Goal: Task Accomplishment & Management: Use online tool/utility

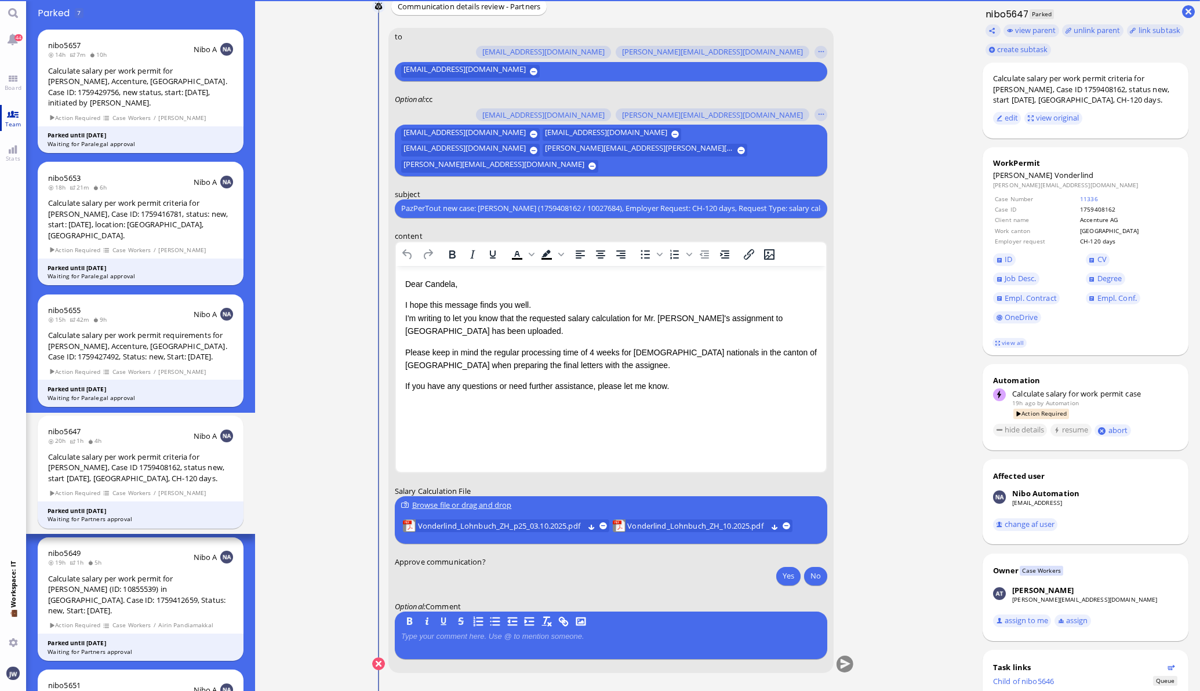
click at [7, 120] on span "Team" at bounding box center [13, 124] width 22 height 8
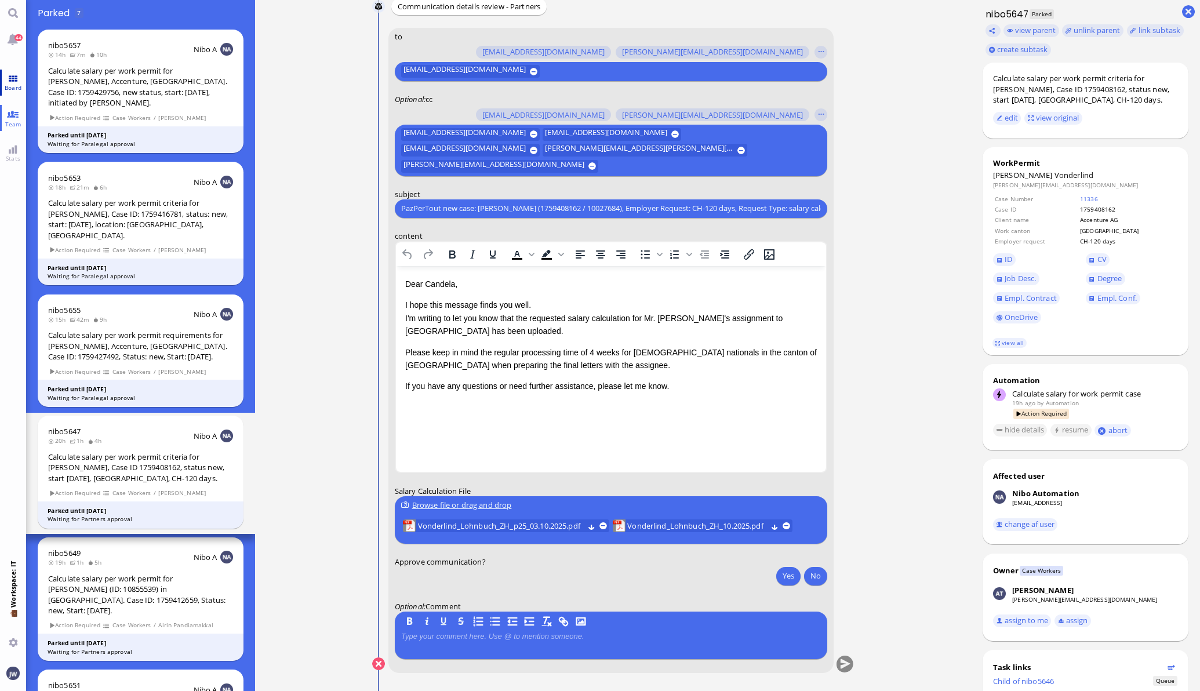
click at [10, 96] on link "Board" at bounding box center [13, 83] width 26 height 26
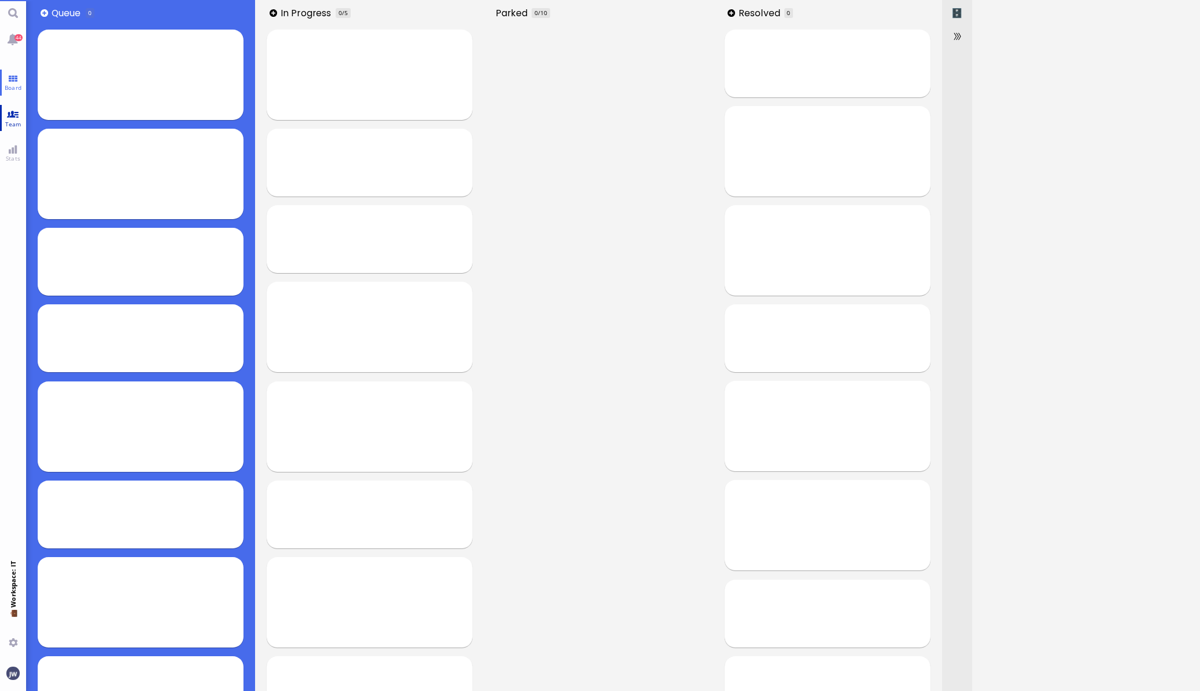
click at [15, 121] on span "Team" at bounding box center [13, 124] width 22 height 8
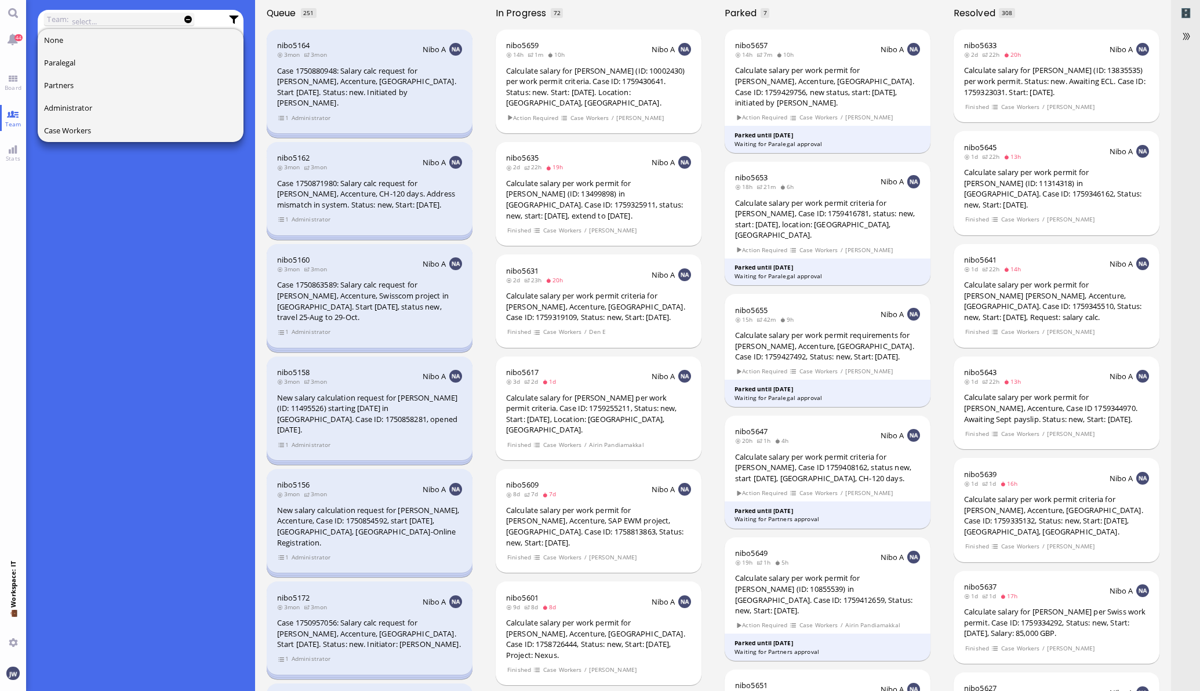
click at [171, 437] on div "What is team view? Team view is an advanced search mode where you can select ti…" at bounding box center [141, 376] width 206 height 629
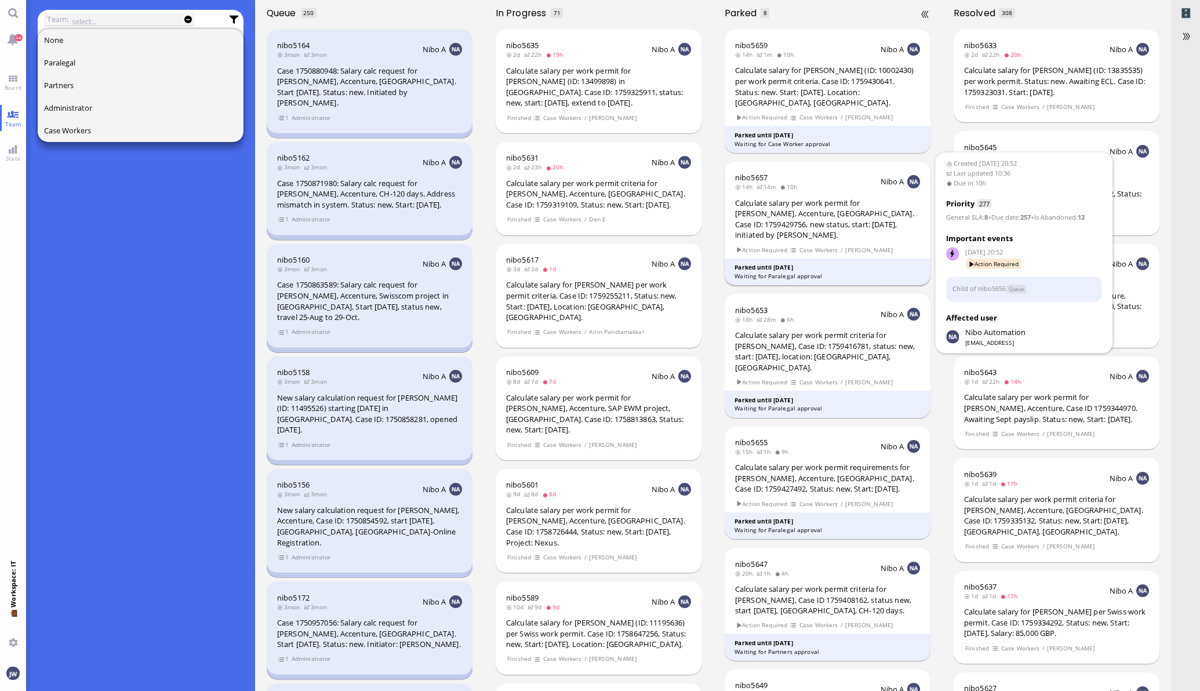
click at [866, 213] on div "Calculate salary per work permit for [PERSON_NAME], Accenture, [GEOGRAPHIC_DATA…" at bounding box center [827, 219] width 185 height 43
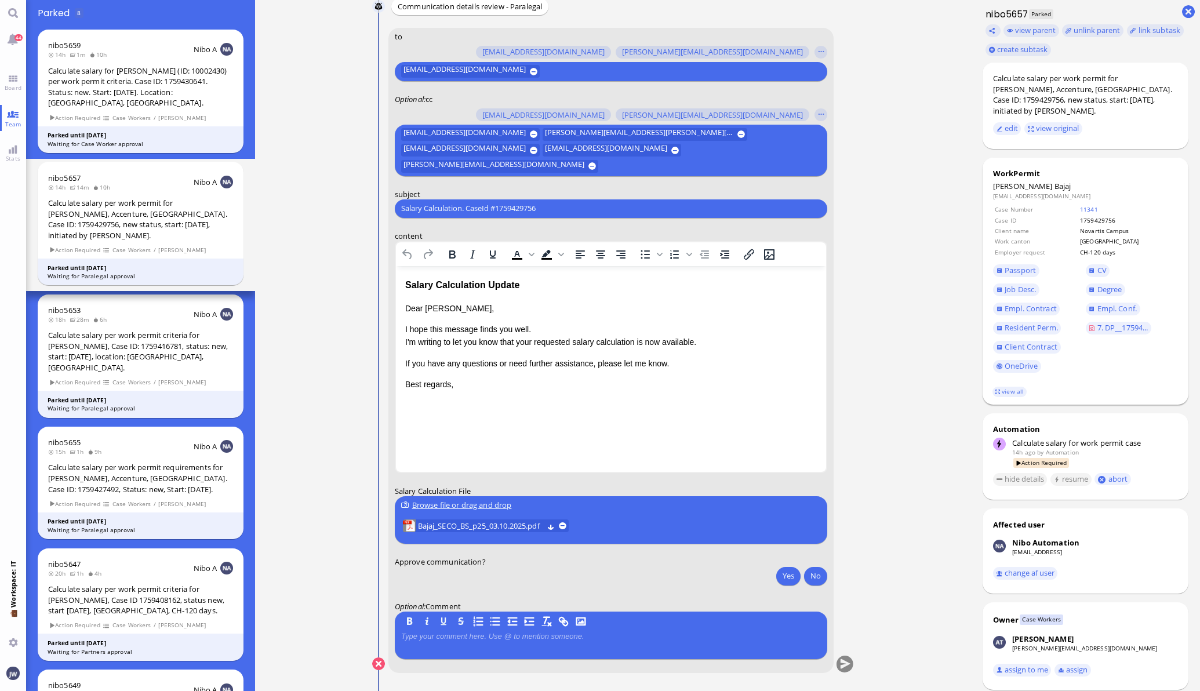
click at [1089, 205] on td "11341" at bounding box center [1127, 209] width 97 height 9
click at [1087, 205] on link "11341" at bounding box center [1089, 209] width 18 height 8
click at [422, 278] on div "Salary Calculation Update" at bounding box center [609, 284] width 411 height 15
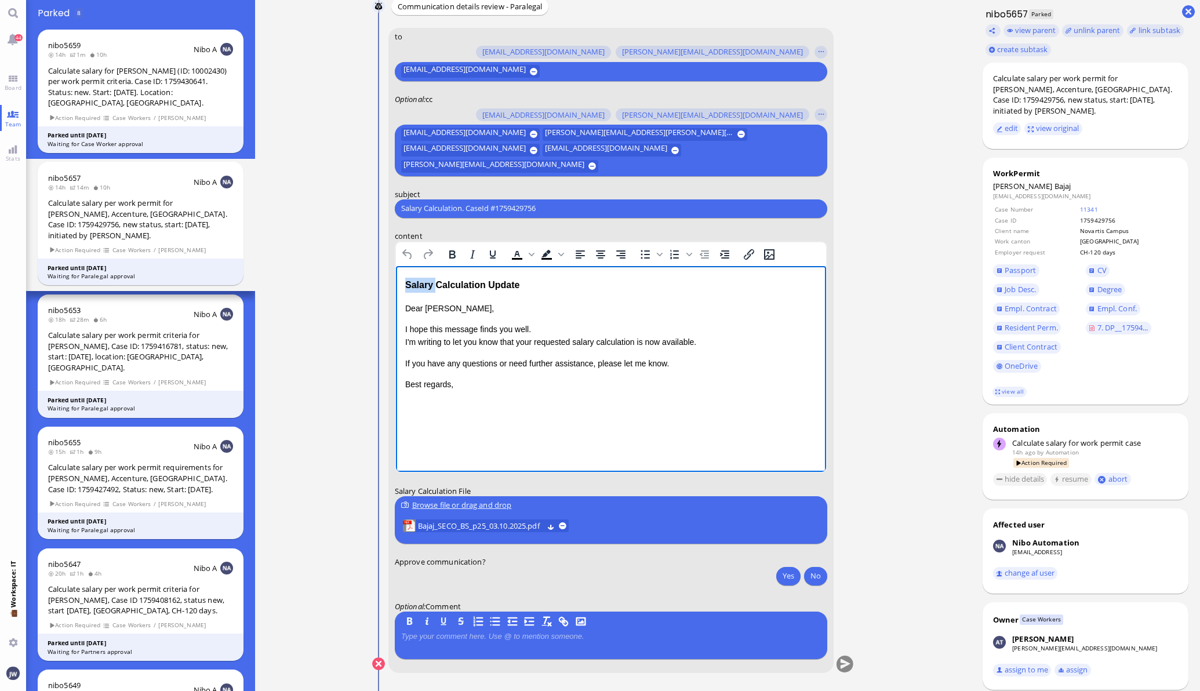
click at [423, 278] on div "Salary Calculation Update" at bounding box center [609, 284] width 411 height 15
click at [497, 279] on div "Salary Calculation Update" at bounding box center [609, 284] width 411 height 15
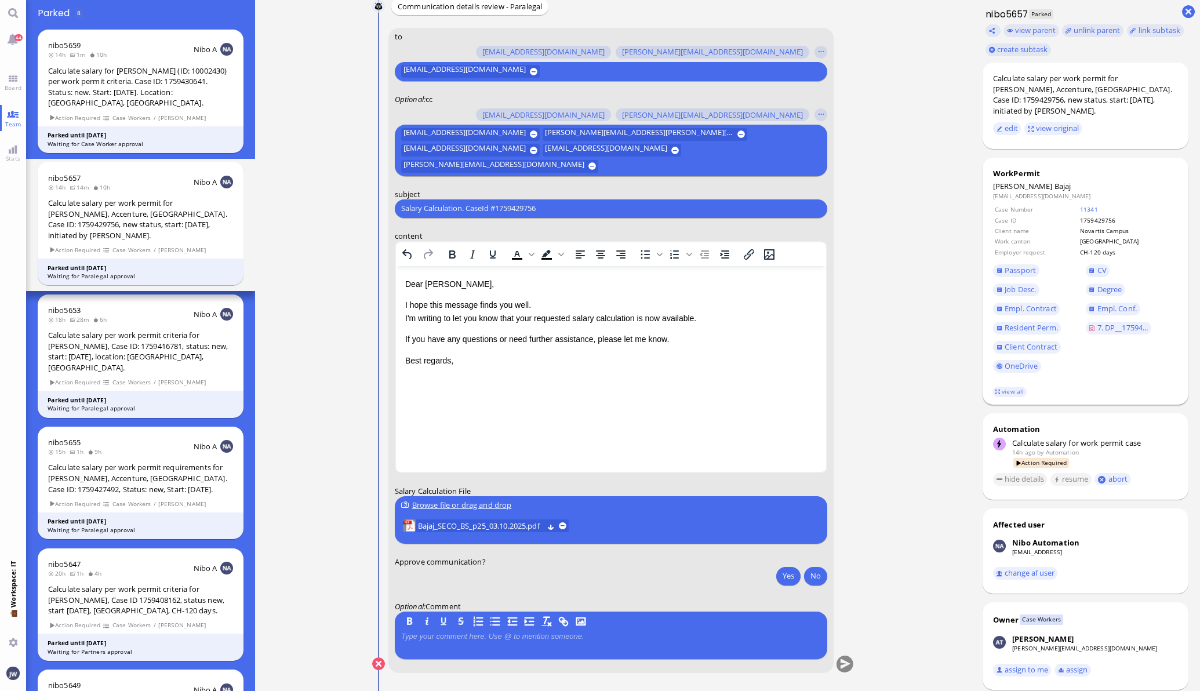
click at [1054, 181] on span "Bajaj" at bounding box center [1062, 186] width 17 height 10
copy span "Bajaj"
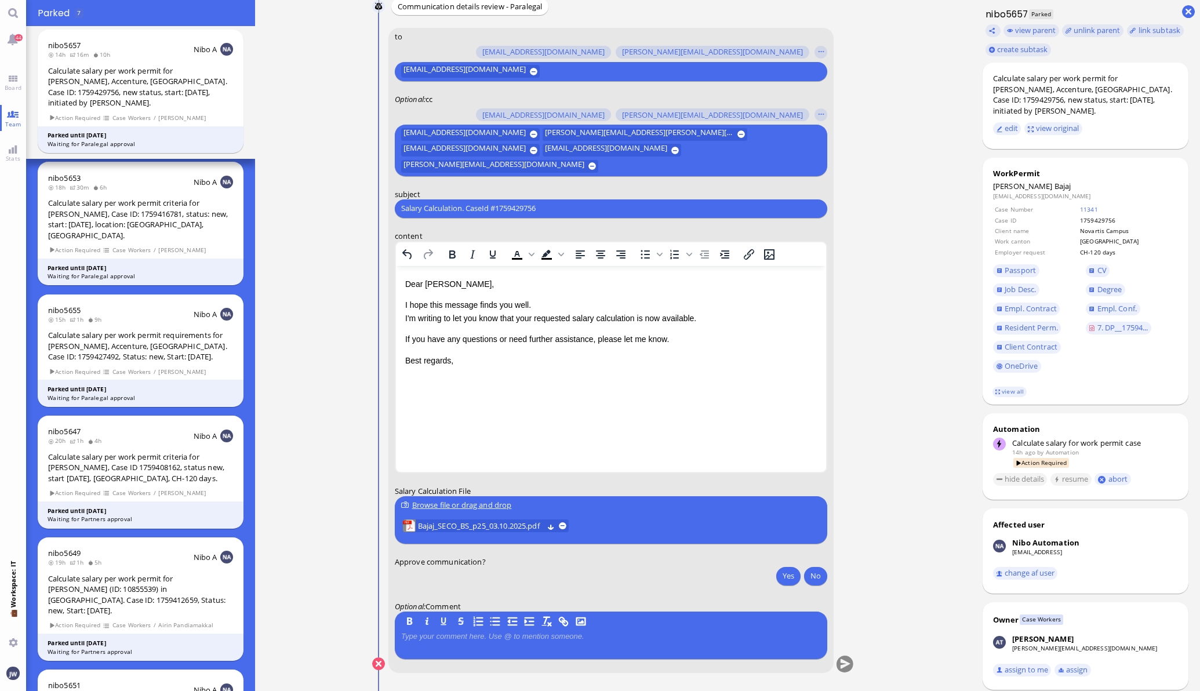
click at [531, 205] on input "Salary Calculation. CaseId #1759429756" at bounding box center [611, 208] width 420 height 12
paste input "PazPerTout new case: Sourabh Bajaj (1759429756 / 13130772), Employer Request: C…"
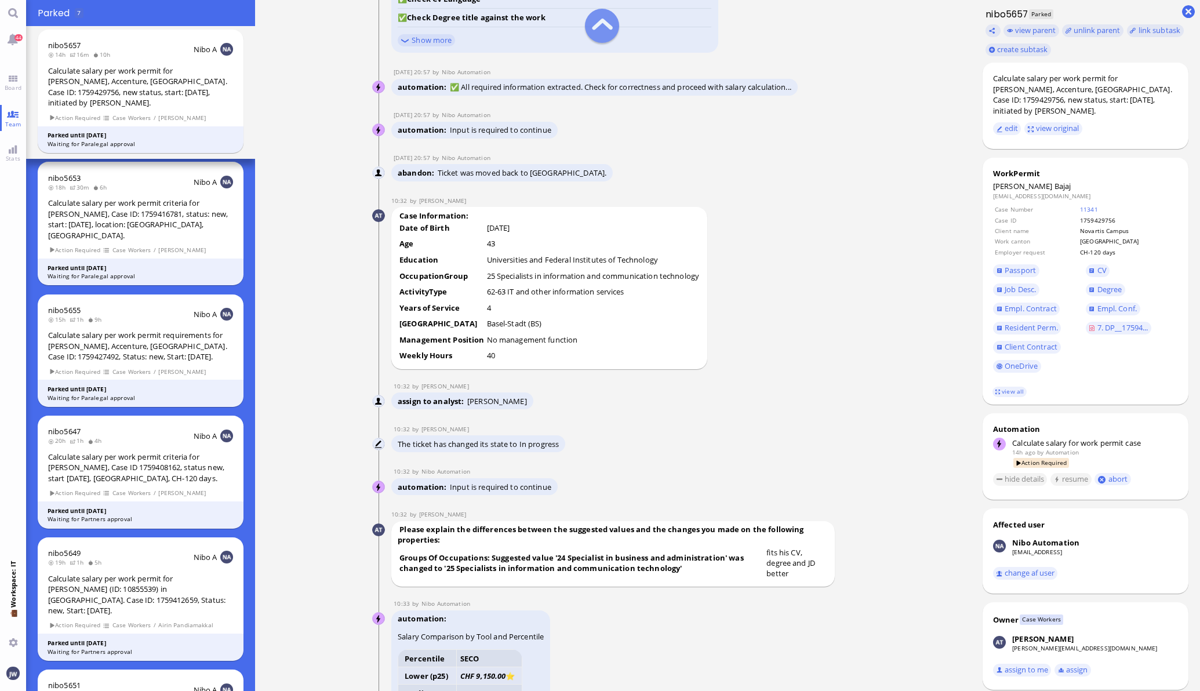
scroll to position [-1376, 0]
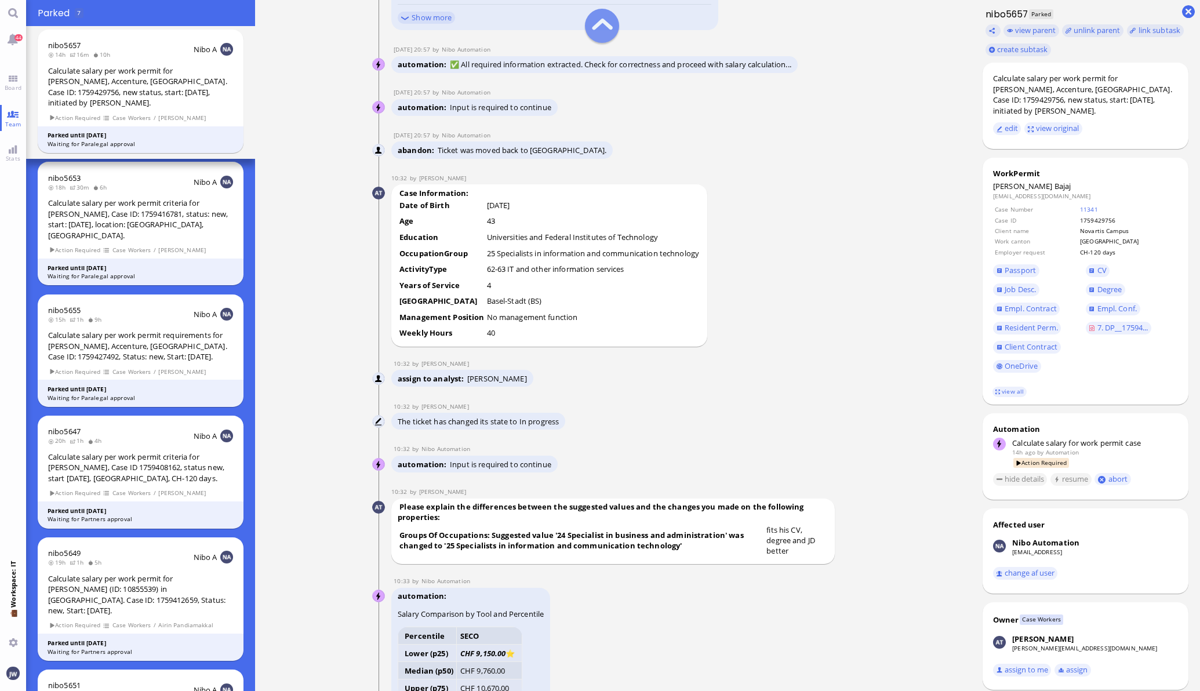
type input "PazPerTout new case: Sourabh Bajaj (1759429756 / 13130772), Employer Request: C…"
click at [1008, 265] on span "Passport" at bounding box center [1019, 270] width 31 height 10
click at [1097, 303] on span "Empl. Conf." at bounding box center [1116, 308] width 39 height 10
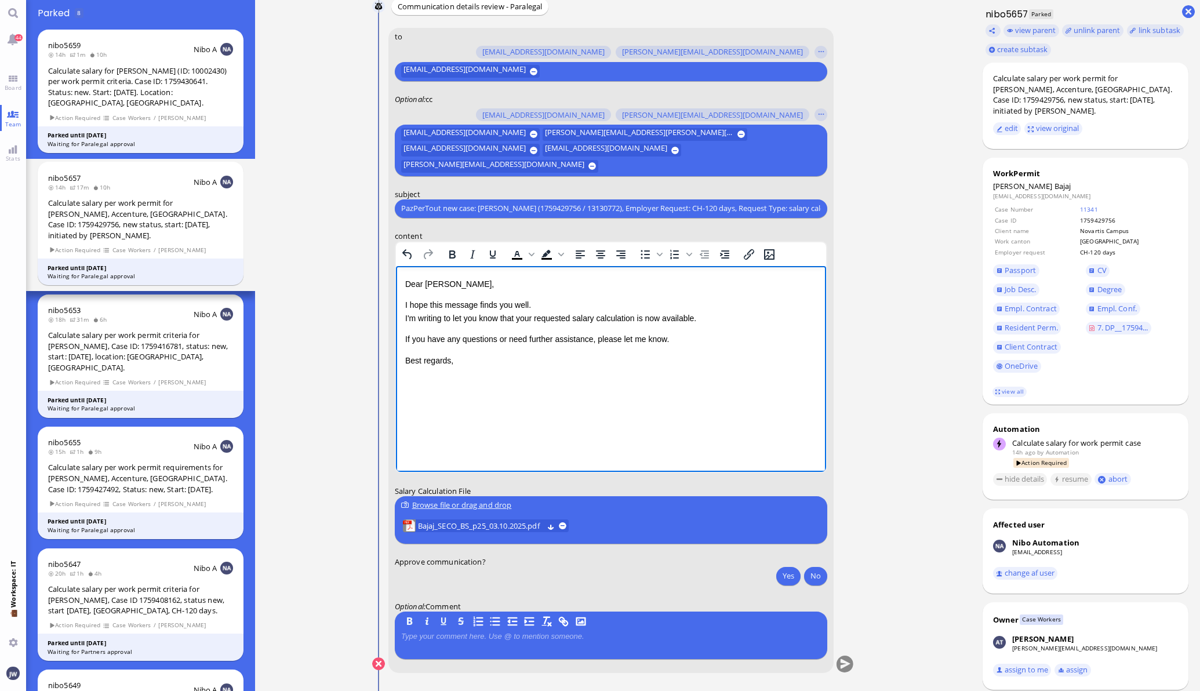
click at [524, 314] on p "I hope this message finds you well. I'm writing to let you know that your reque…" at bounding box center [609, 311] width 411 height 26
click at [523, 318] on p "I hope this message finds you well. I'm writing to let you know that your reque…" at bounding box center [609, 311] width 411 height 26
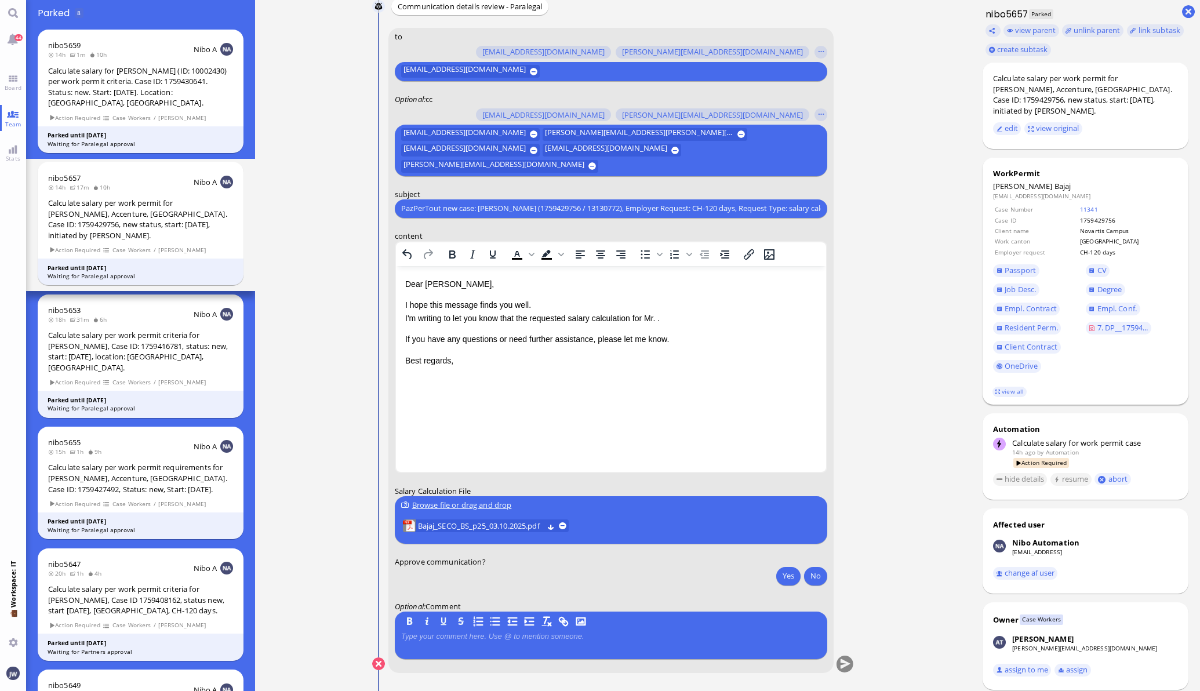
click at [1054, 181] on span "Bajaj" at bounding box center [1062, 186] width 17 height 10
copy span "Bajaj"
click at [661, 319] on p "I hope this message finds you well. I'm writing to let you know that the reques…" at bounding box center [609, 311] width 411 height 26
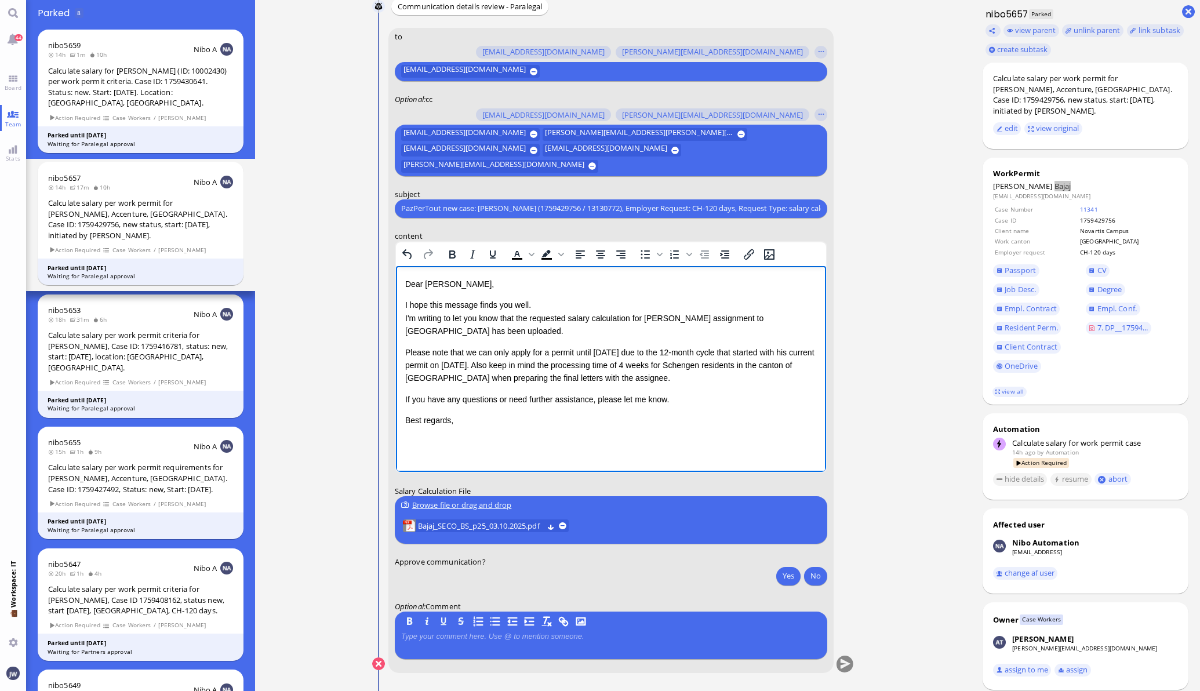
click at [695, 407] on div "Dear Emiliano, I hope this message finds you well. I'm writing to let you know …" at bounding box center [609, 352] width 411 height 150
click at [684, 398] on p "If you have any questions or need further assistance, please let me know." at bounding box center [609, 398] width 411 height 13
click at [523, 418] on p "Best regards," at bounding box center [609, 419] width 411 height 13
click at [1013, 284] on span "Job Desc." at bounding box center [1019, 289] width 31 height 10
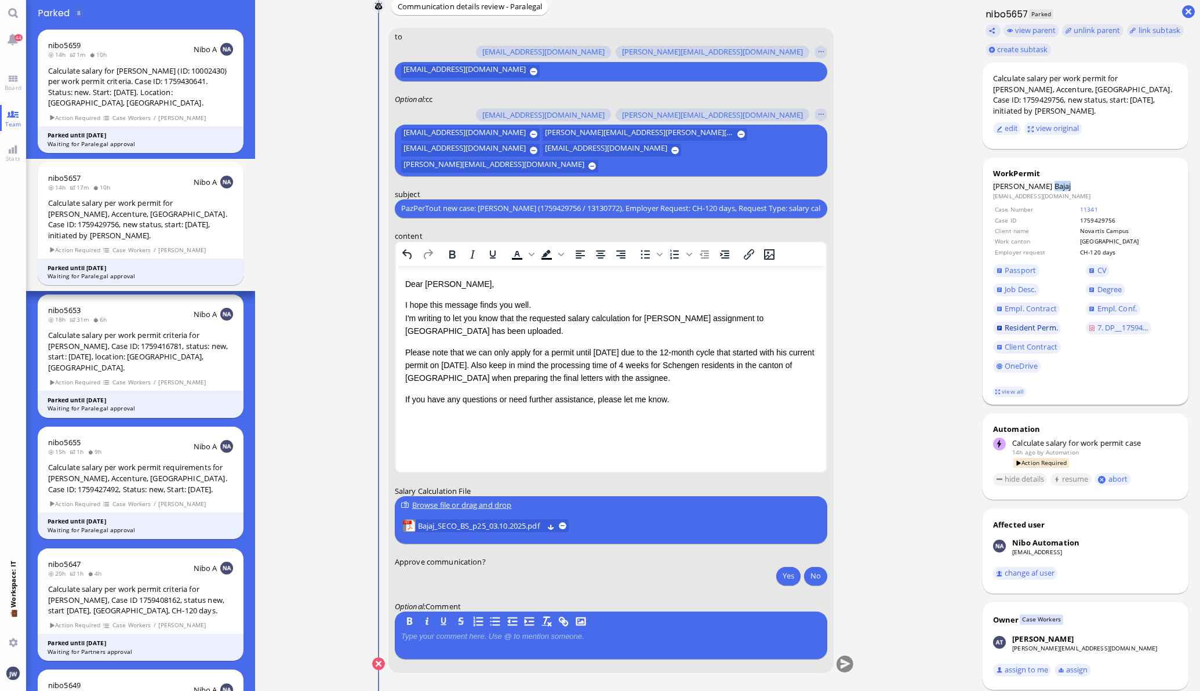
click at [1018, 322] on span "Resident Perm." at bounding box center [1030, 327] width 53 height 10
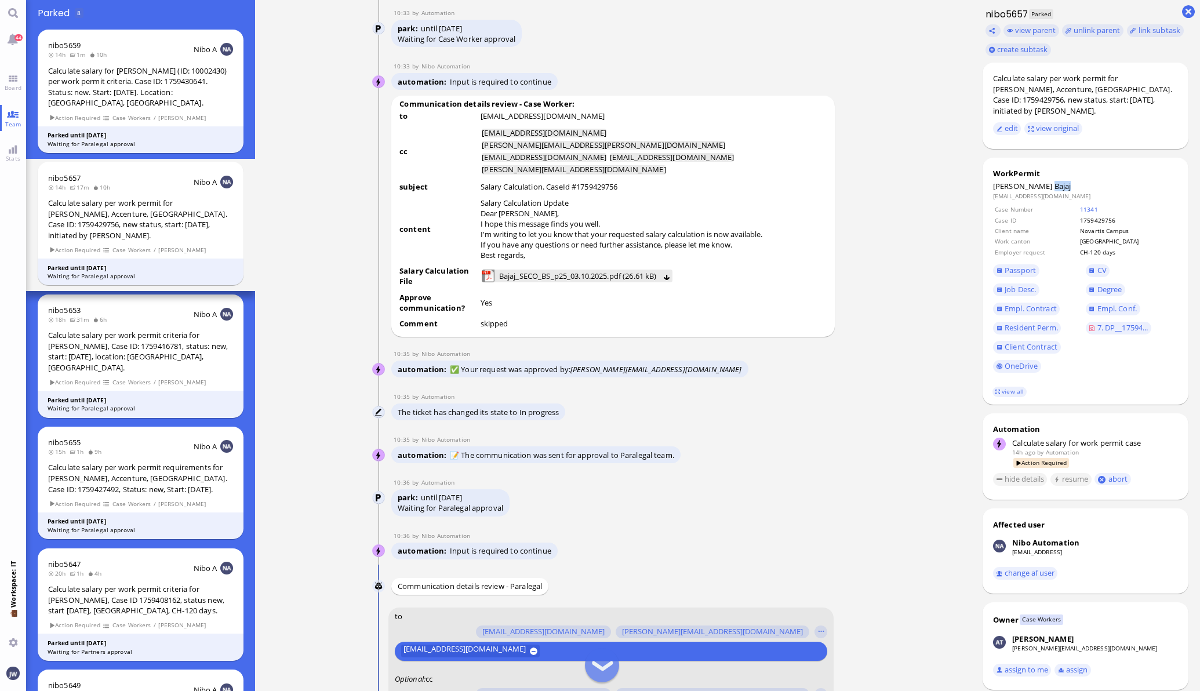
scroll to position [-144, 0]
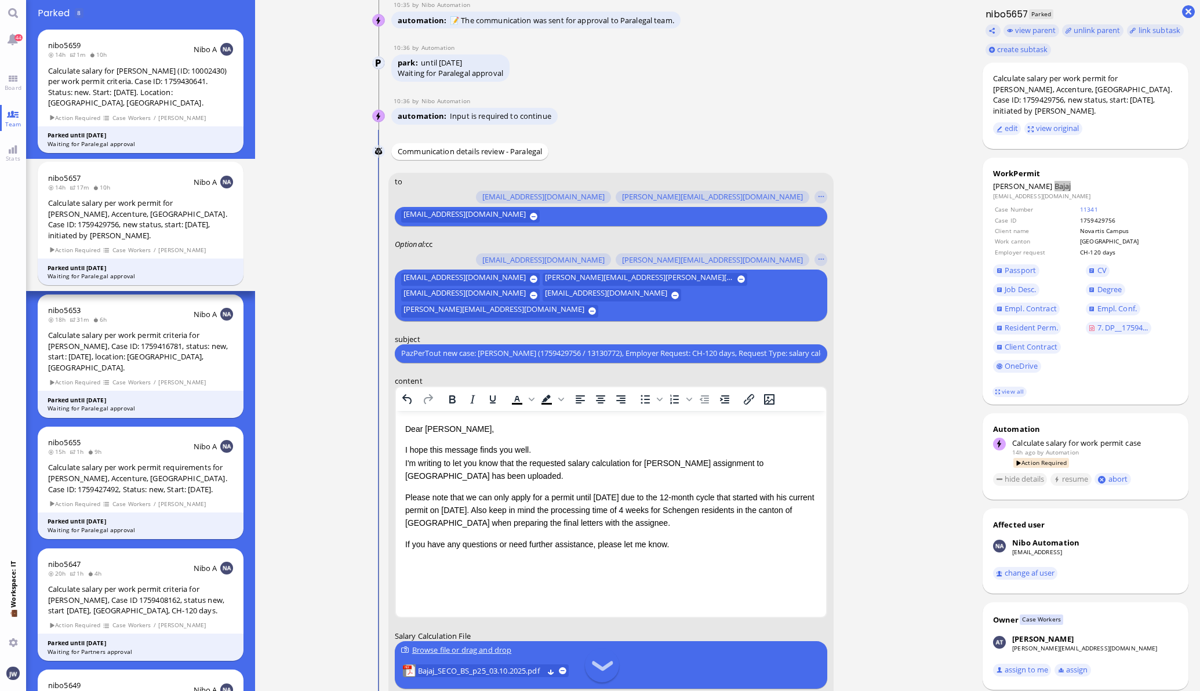
click at [513, 511] on p "Please note that we can only apply for a permit until 27.04.2026 due to the 12-…" at bounding box center [609, 509] width 411 height 39
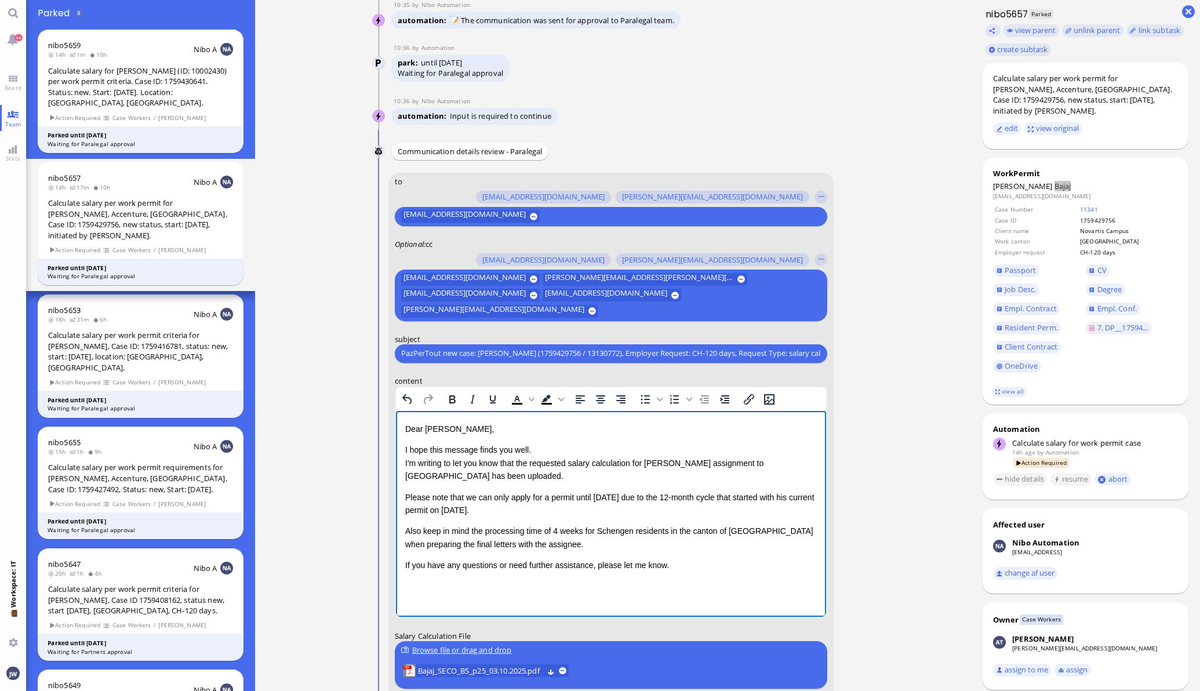
click at [417, 500] on p "Please note that we can only apply for a permit until 27.04.2026 due to the 12-…" at bounding box center [609, 503] width 411 height 26
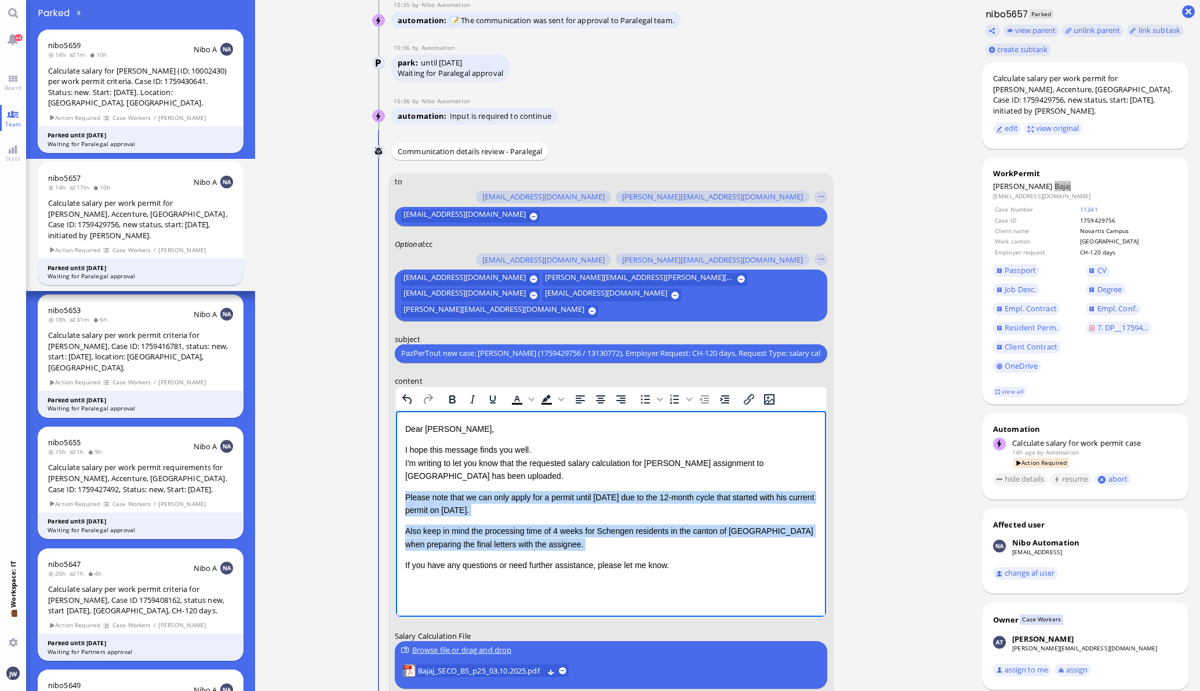
click at [560, 544] on p "Also keep in mind the processing time of 4 weeks for Schengen residents in the …" at bounding box center [609, 537] width 411 height 26
copy div "Please note that we can only apply for a permit until 27.04.2026 due to the 12-…"
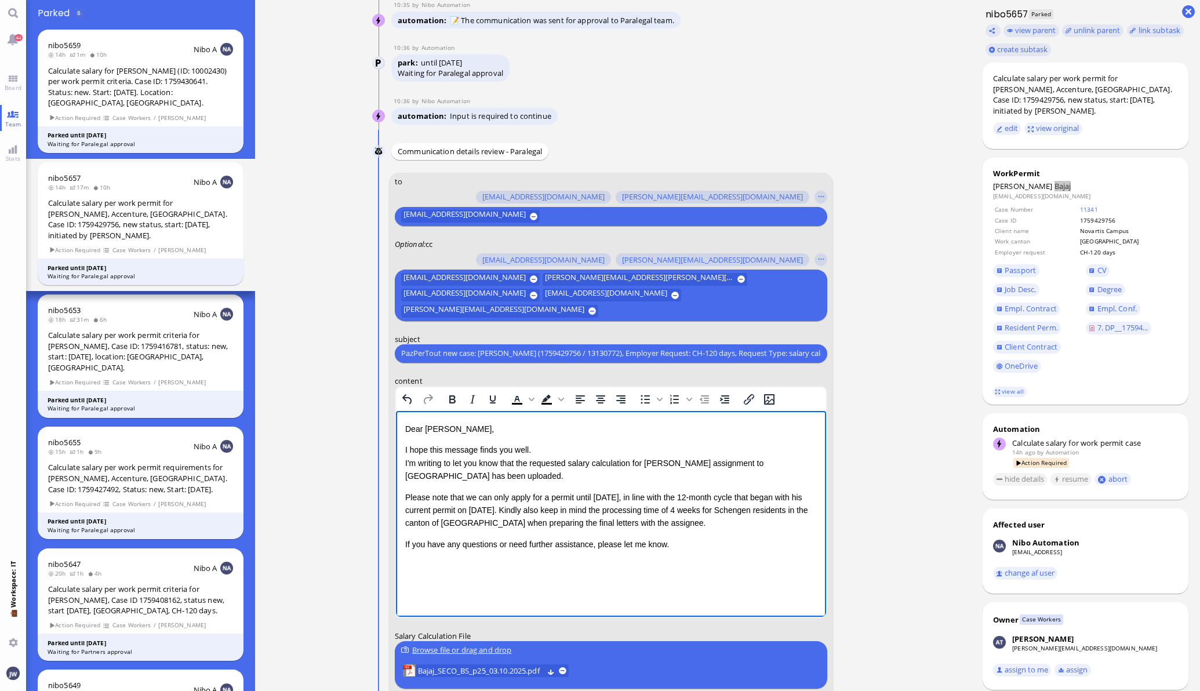
click at [526, 509] on p "Please note that we can only apply for a permit until 27.04.2026, in line with …" at bounding box center [609, 509] width 411 height 39
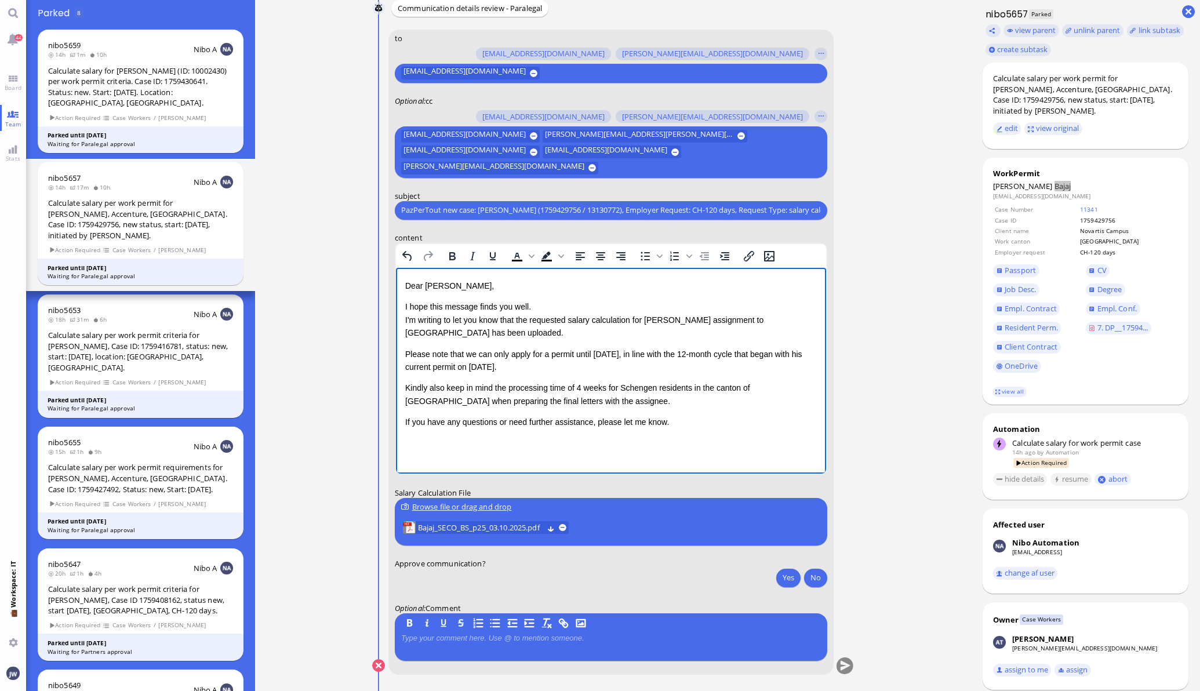
scroll to position [0, 0]
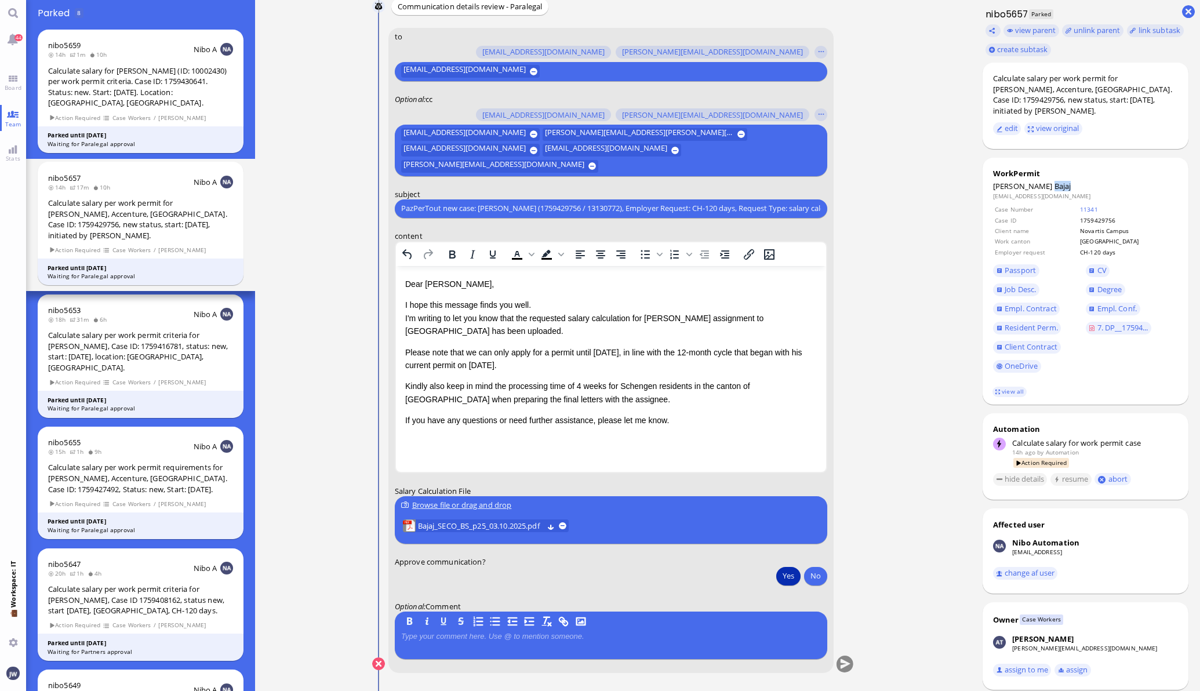
click at [783, 568] on button "Yes" at bounding box center [788, 575] width 24 height 19
click at [837, 659] on button "submit" at bounding box center [844, 663] width 17 height 17
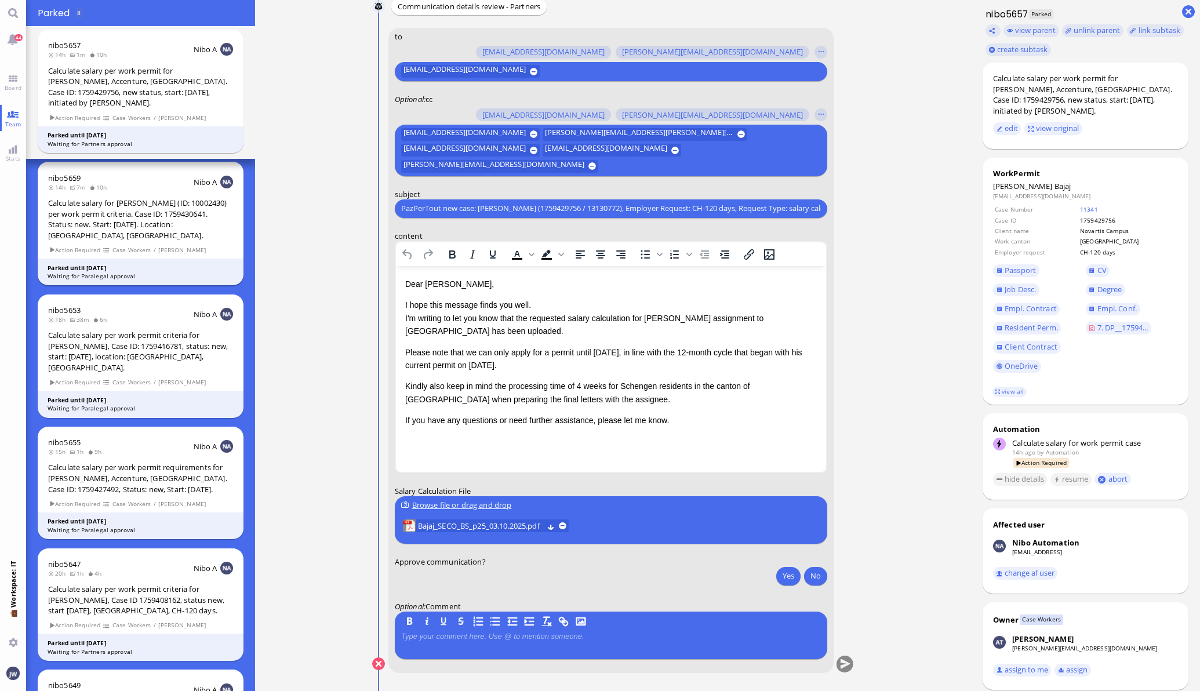
click at [133, 211] on div "Calculate salary for [PERSON_NAME] (ID: 10002430) per work permit criteria. Cas…" at bounding box center [140, 219] width 185 height 43
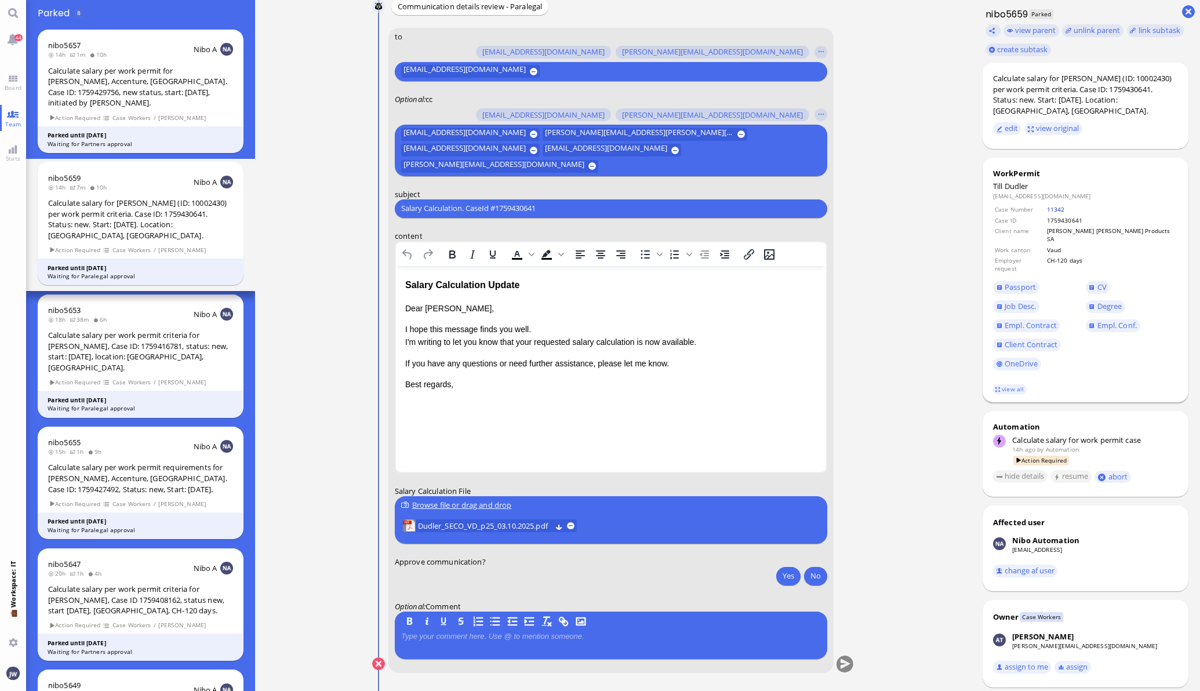
click at [1063, 205] on link "11342" at bounding box center [1056, 209] width 18 height 8
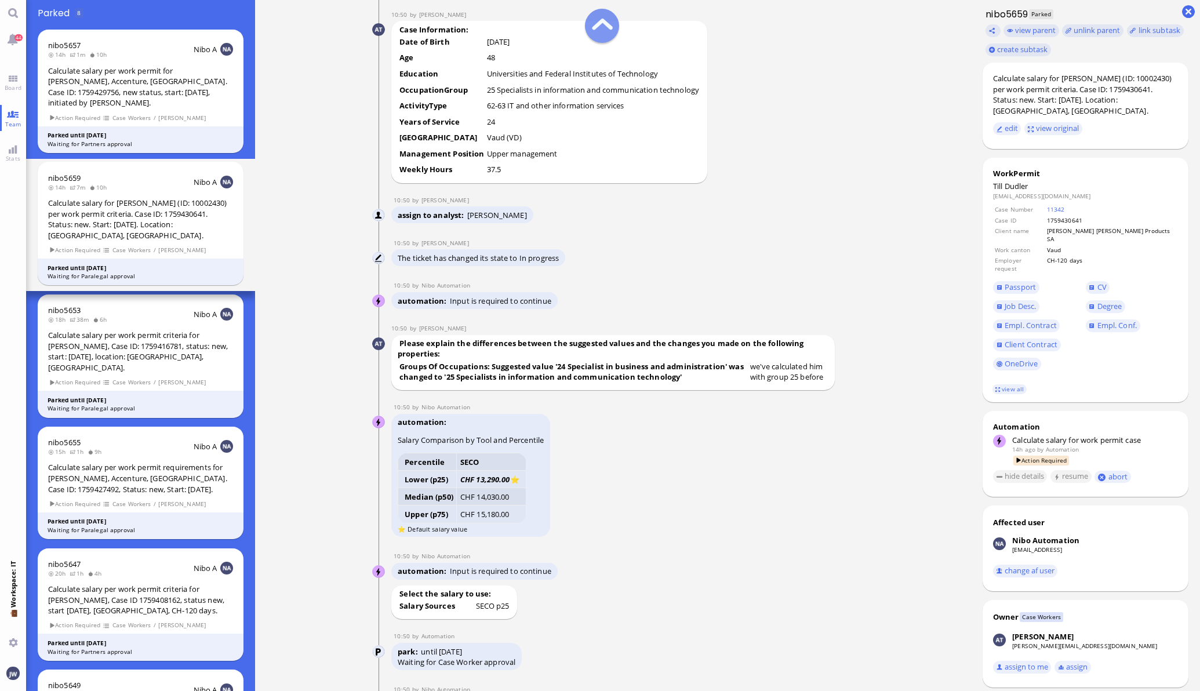
scroll to position [-1304, 0]
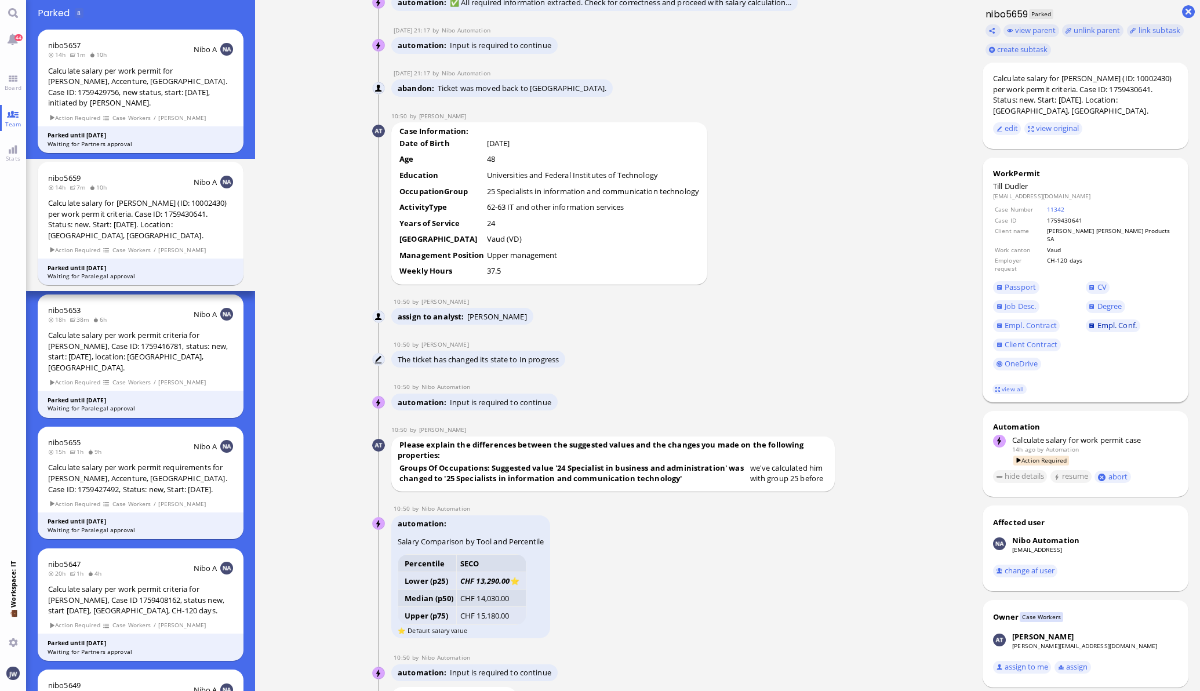
click at [1119, 320] on span "Empl. Conf." at bounding box center [1116, 325] width 39 height 10
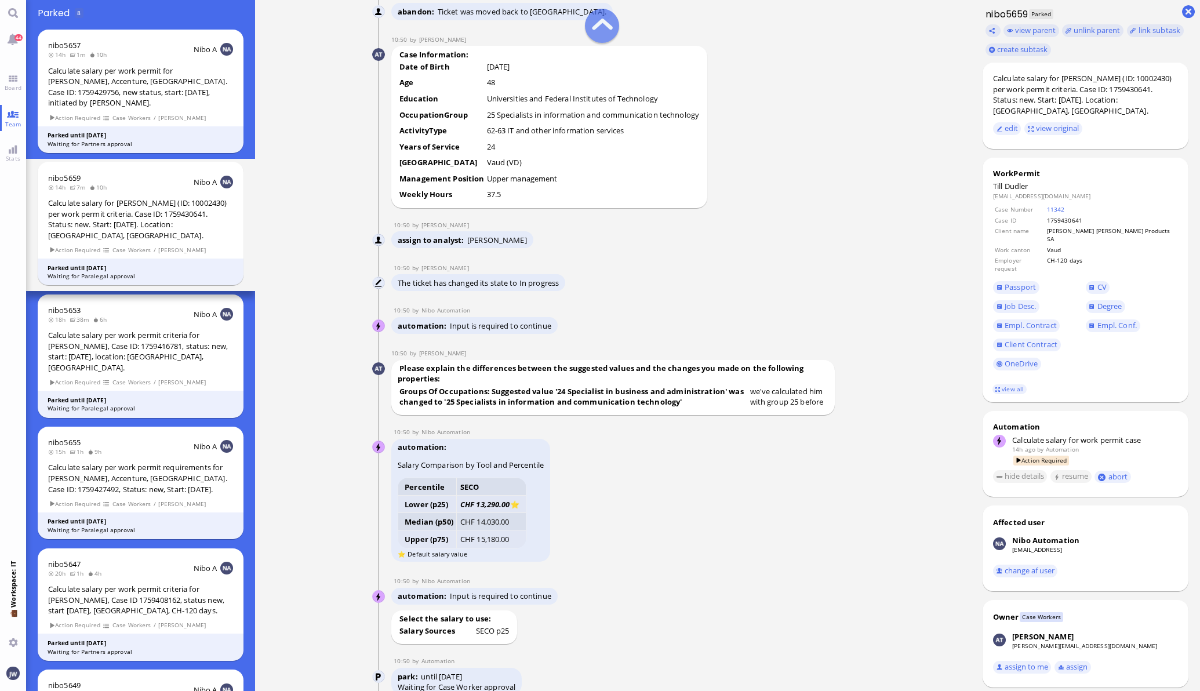
scroll to position [-1231, 0]
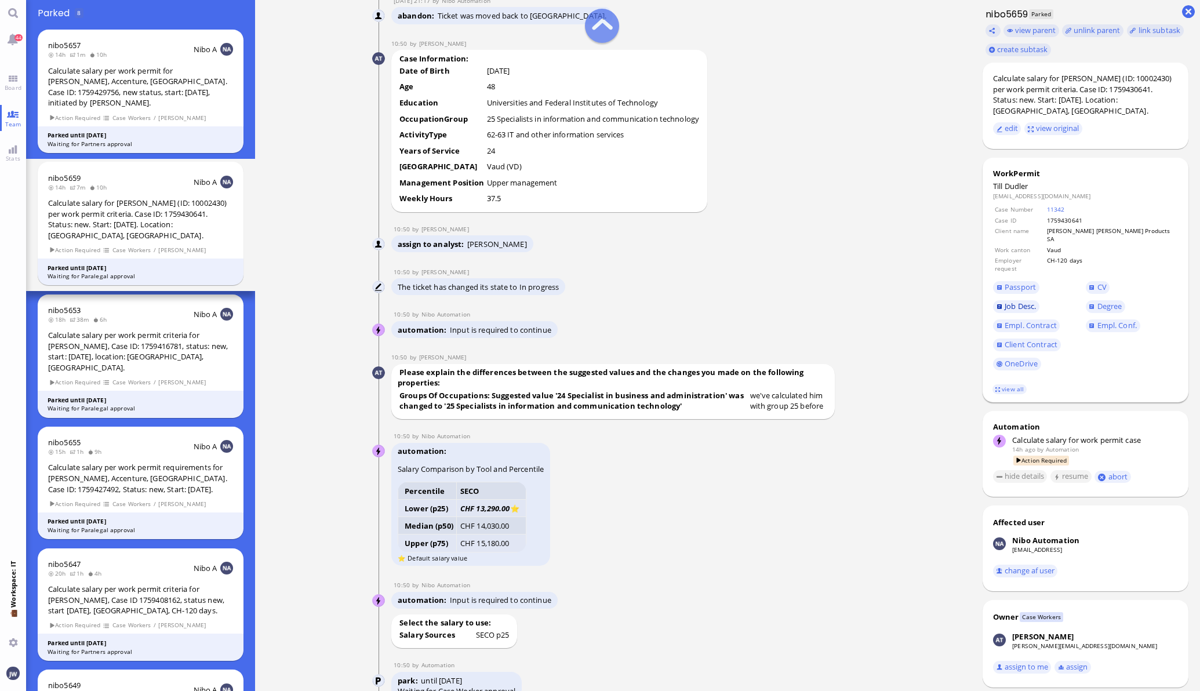
click at [1004, 301] on span "Job Desc." at bounding box center [1019, 306] width 31 height 10
click at [1027, 278] on span "Passport" at bounding box center [1039, 287] width 93 height 19
click at [1018, 282] on span "Passport" at bounding box center [1019, 287] width 31 height 10
click at [1099, 278] on span "CV" at bounding box center [1131, 287] width 93 height 19
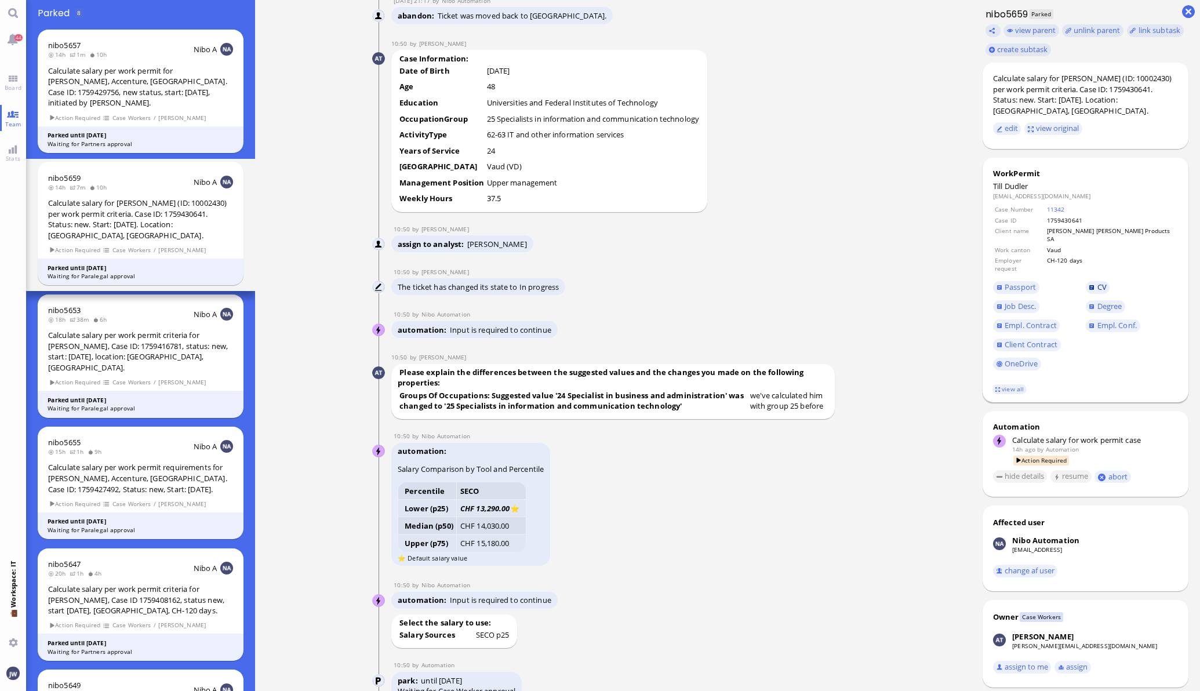
click at [1096, 278] on span "CV" at bounding box center [1131, 287] width 93 height 19
click at [1085, 281] on link "CV" at bounding box center [1097, 287] width 24 height 13
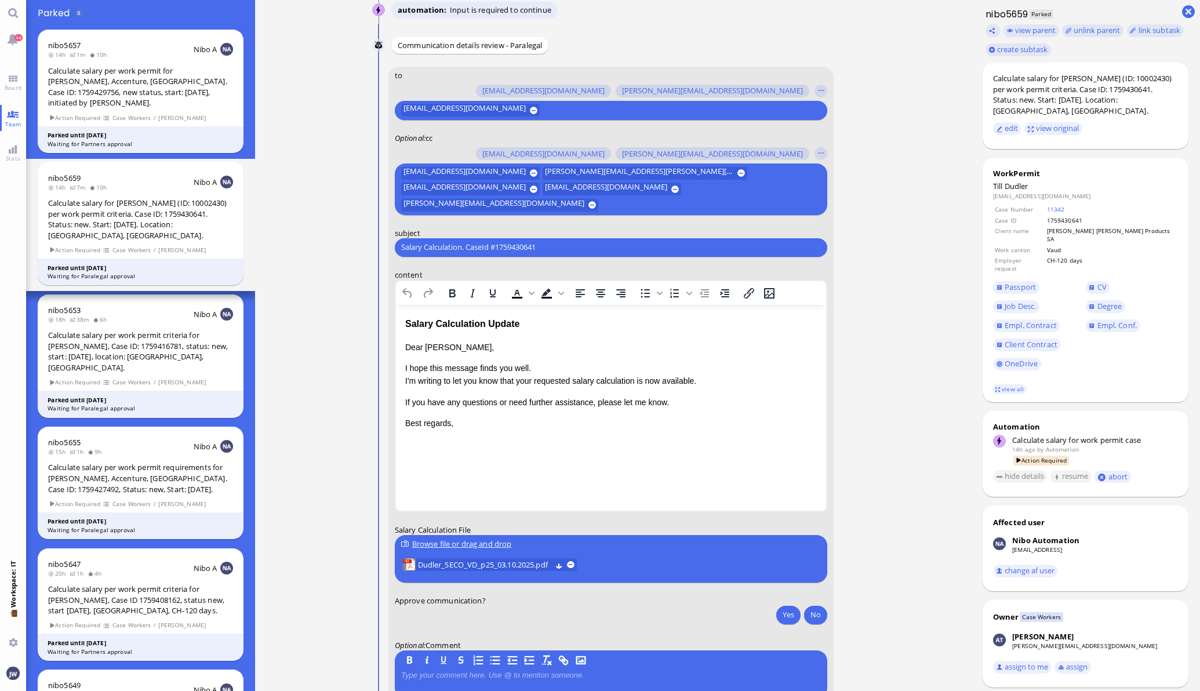
scroll to position [0, 0]
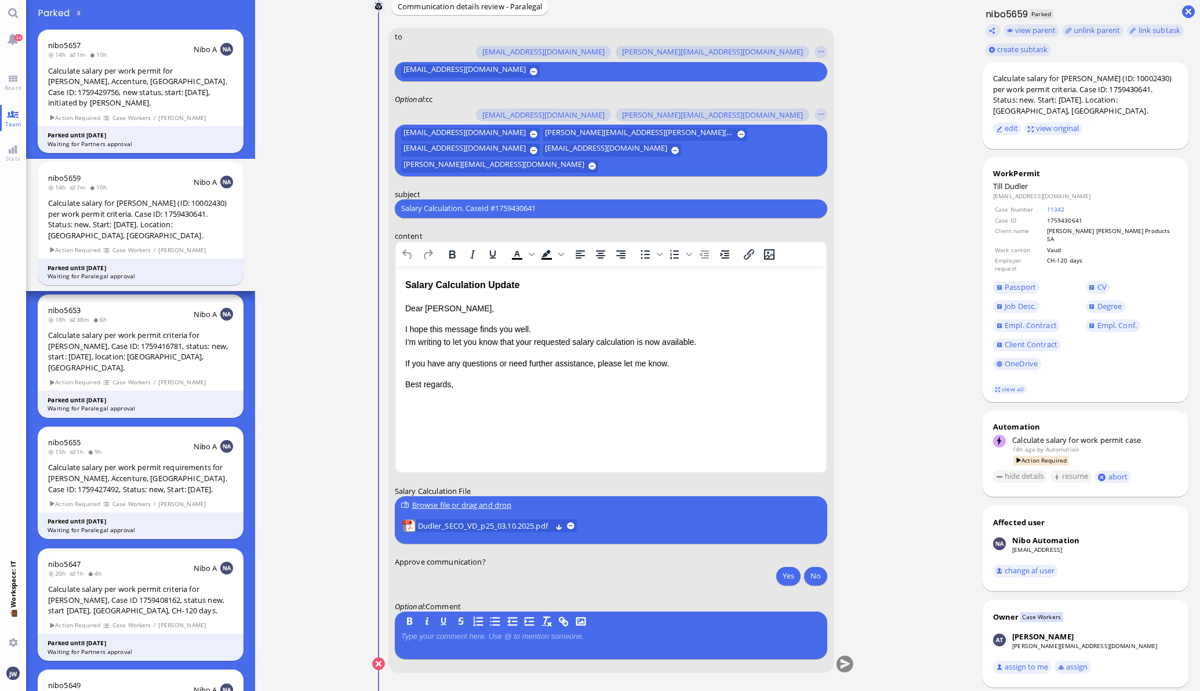
click at [421, 280] on div "Salary Calculation Update" at bounding box center [609, 284] width 411 height 15
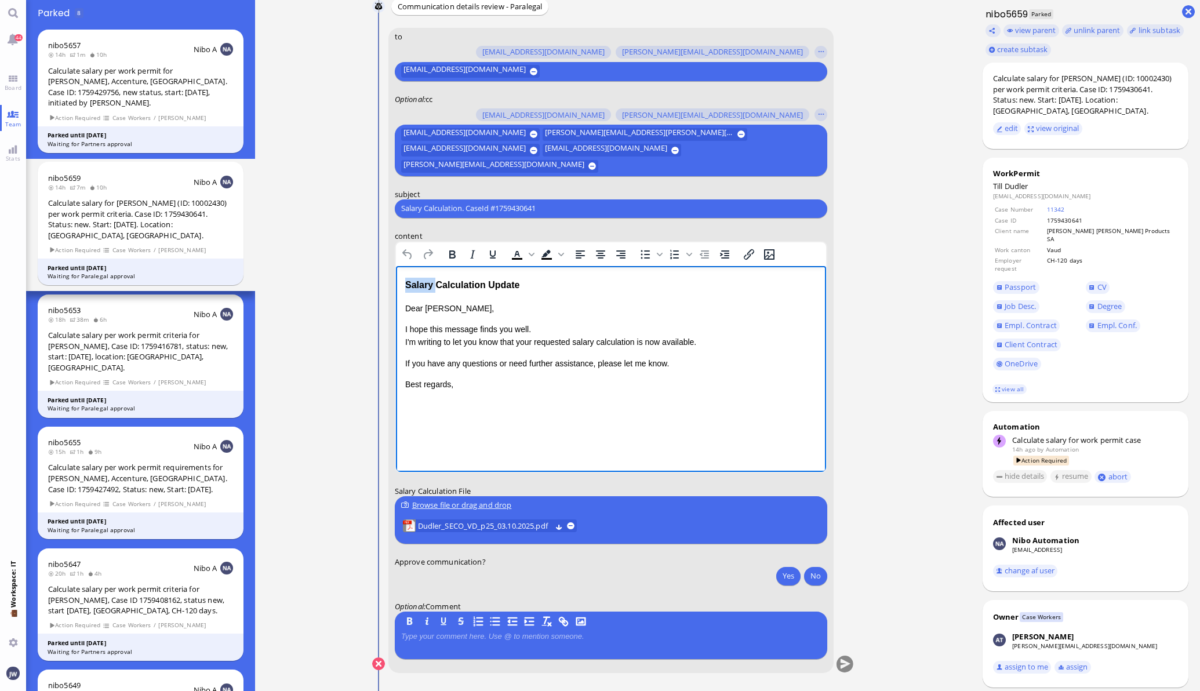
click at [421, 280] on div "Salary Calculation Update" at bounding box center [609, 284] width 411 height 15
click at [499, 281] on div "Salary Calculation Update" at bounding box center [609, 284] width 411 height 15
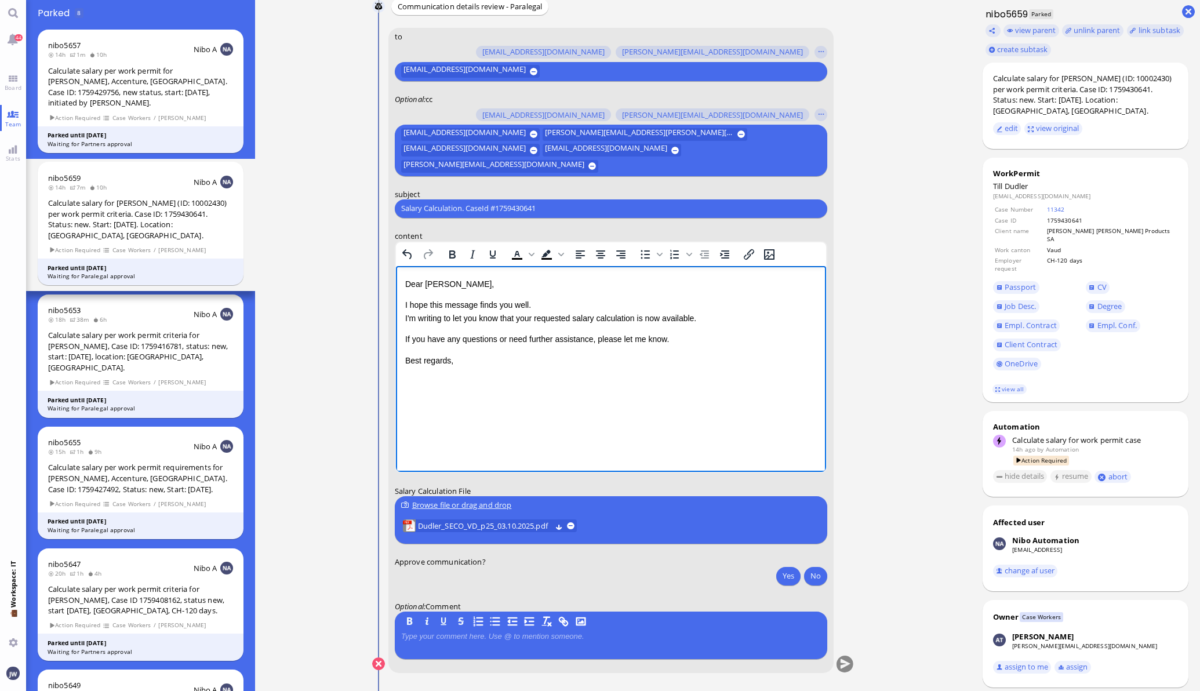
click at [556, 200] on div "Salary Calculation. CaseId #1759430641 Please type something" at bounding box center [611, 208] width 432 height 19
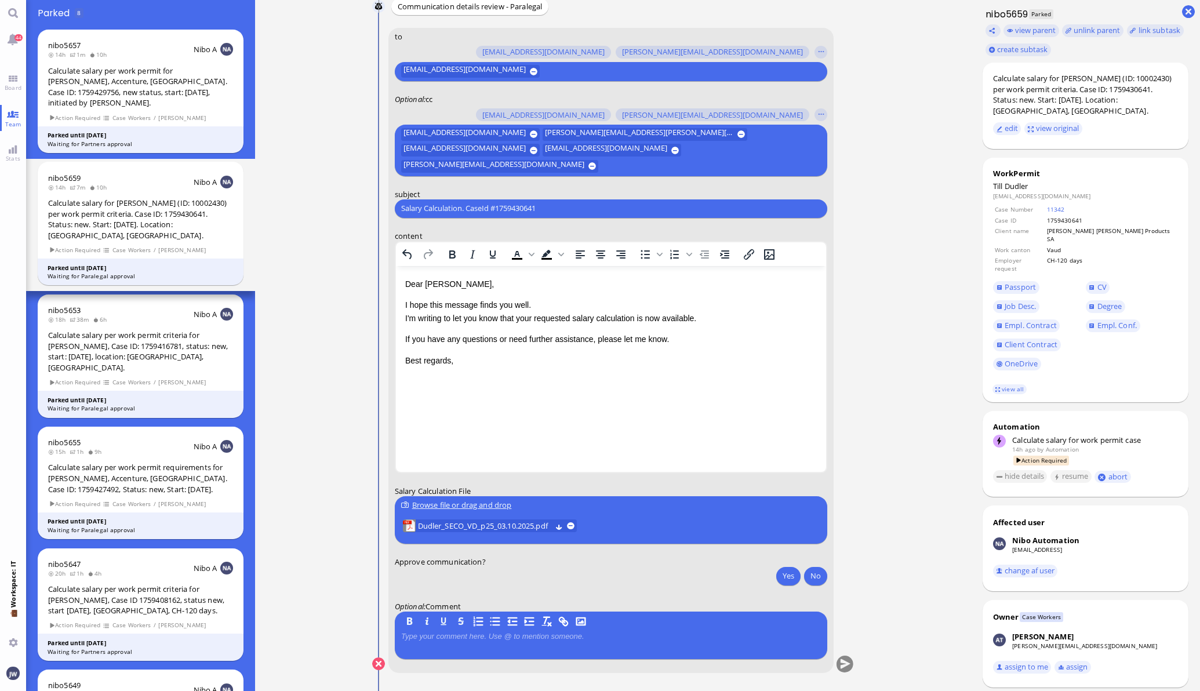
click at [555, 204] on input "Salary Calculation. CaseId #1759430641" at bounding box center [611, 208] width 420 height 12
paste input "PazPerTout new case: Till Dudler (1759430641 / 10002430), Employer Request: CH-…"
type input "PazPerTout new case: Till Dudler (1759430641 / 10002430), Employer Request: CH-…"
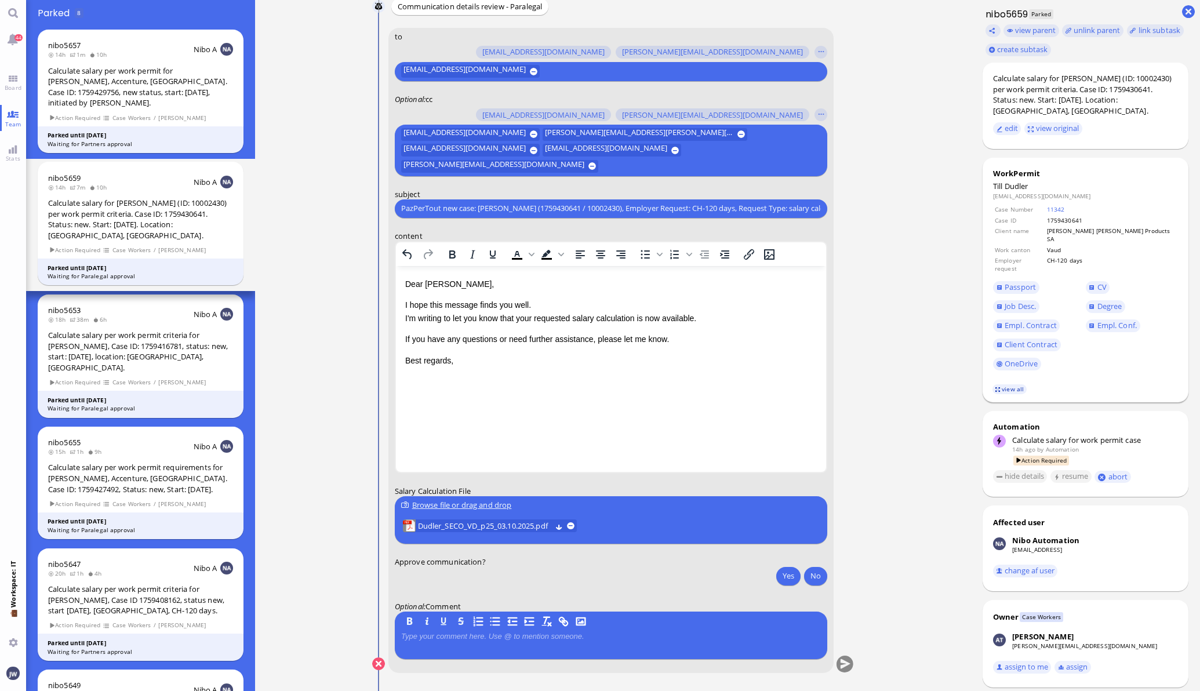
click at [1003, 384] on link "view all" at bounding box center [1009, 389] width 34 height 10
click at [528, 322] on p "I hope this message finds you well. I'm writing to let you know that your reque…" at bounding box center [609, 311] width 411 height 26
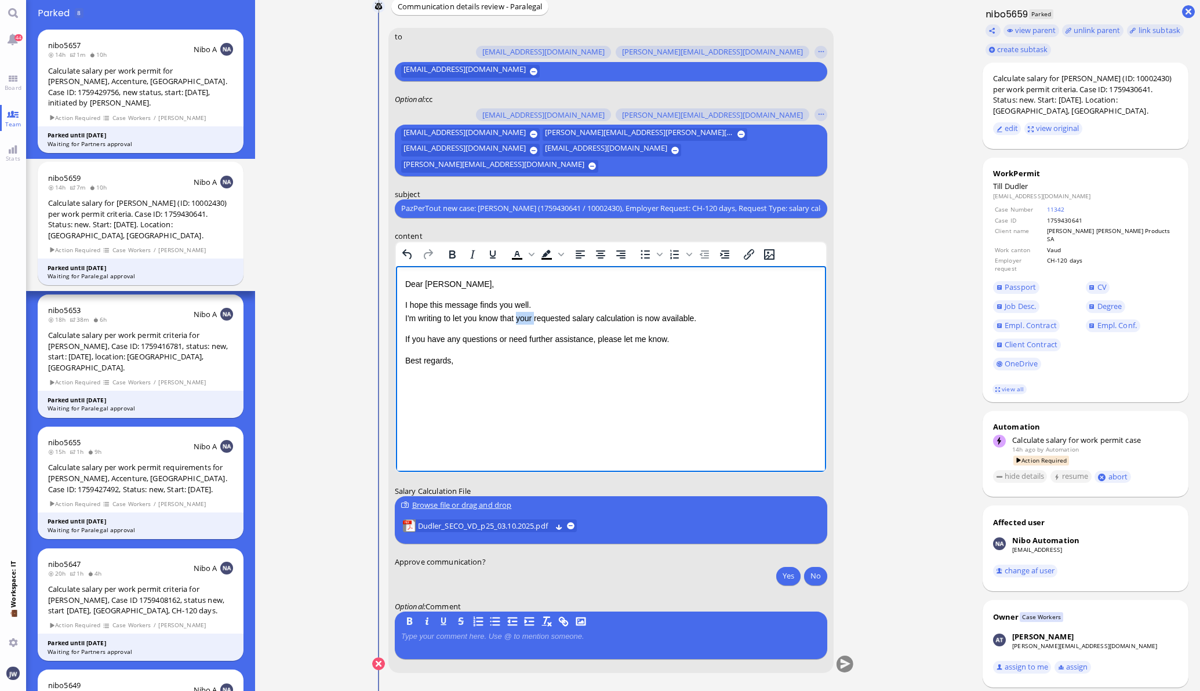
click at [528, 322] on p "I hope this message finds you well. I'm writing to let you know that your reque…" at bounding box center [609, 311] width 411 height 26
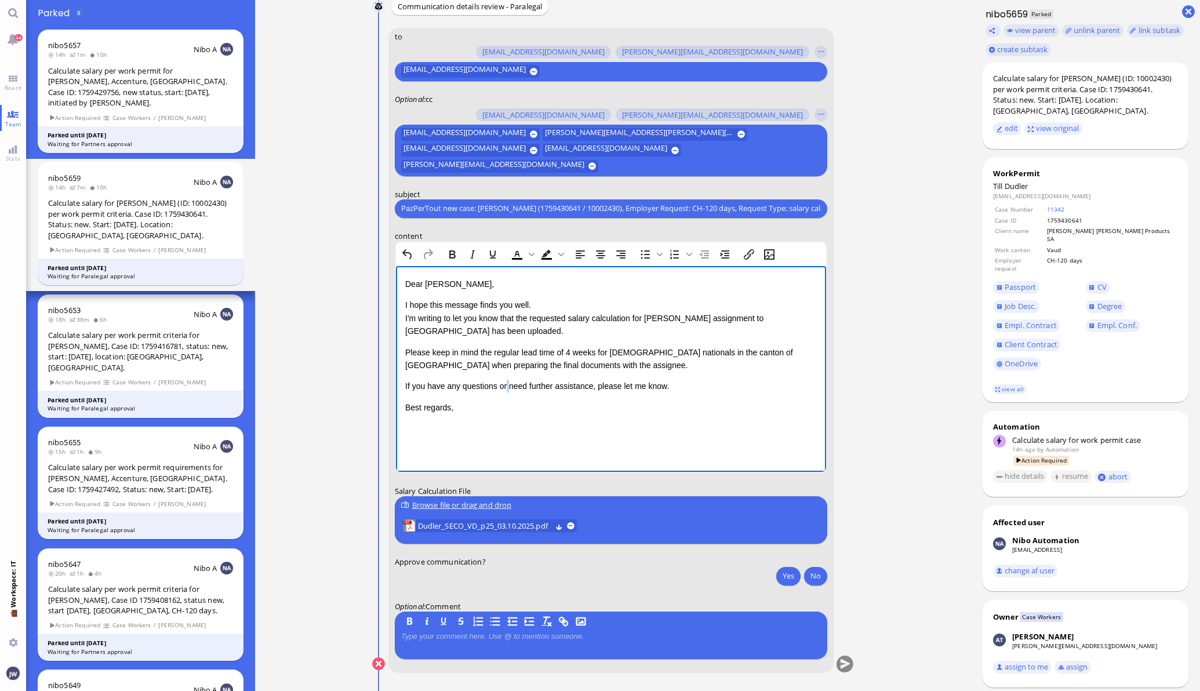
click at [506, 388] on p "If you have any questions or need further assistance, please let me know." at bounding box center [609, 385] width 411 height 13
click at [693, 384] on p "If you have any questions or need further assistance, please let me know." at bounding box center [609, 385] width 411 height 13
click at [690, 410] on p "Best regards," at bounding box center [609, 406] width 411 height 13
click at [790, 582] on button "Yes" at bounding box center [788, 575] width 24 height 19
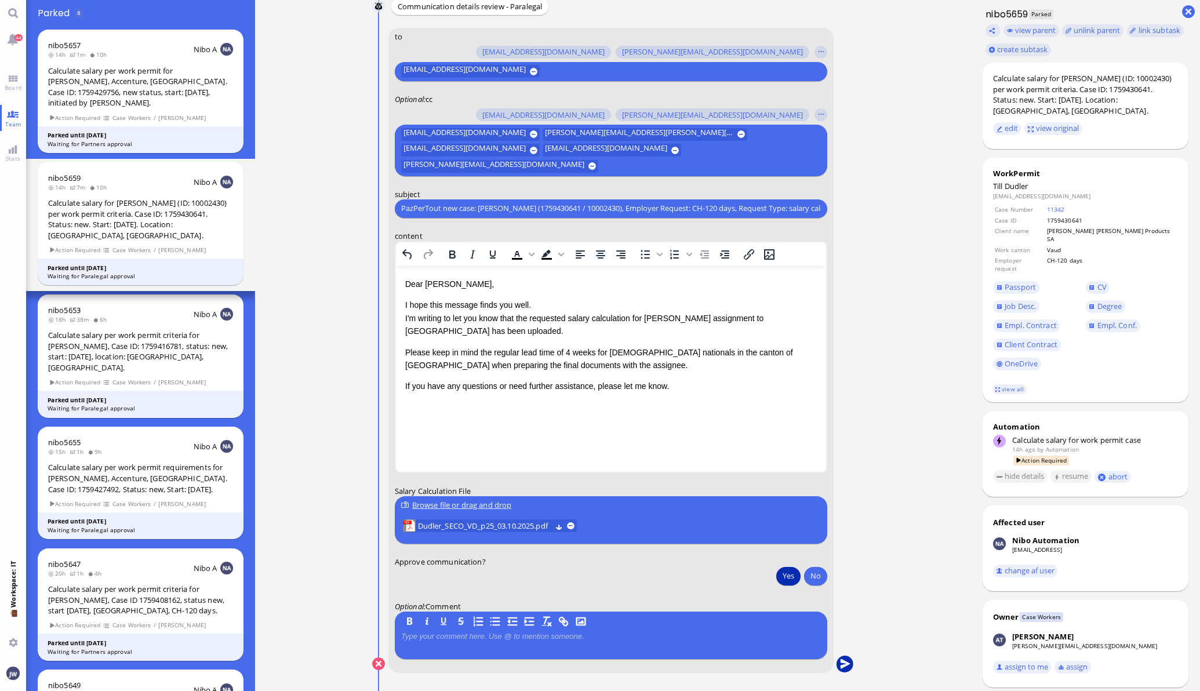
click at [836, 655] on button "submit" at bounding box center [844, 663] width 17 height 17
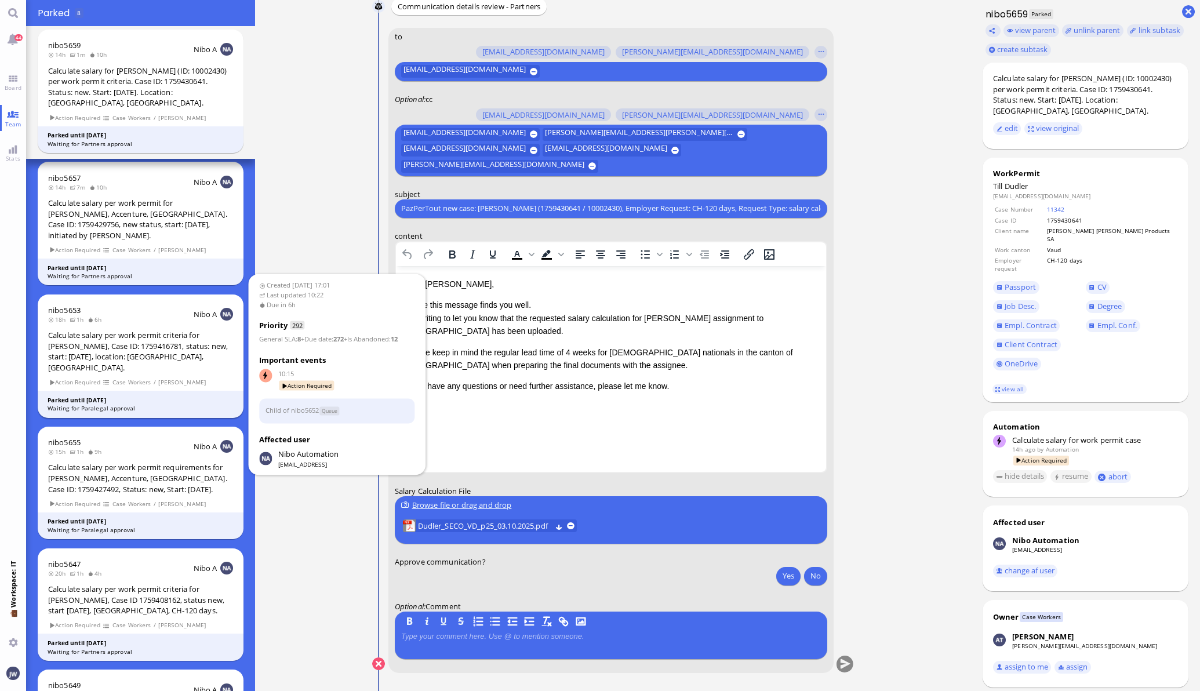
click at [112, 330] on div "Calculate salary per work permit criteria for [PERSON_NAME], Case ID: 175941678…" at bounding box center [140, 351] width 185 height 43
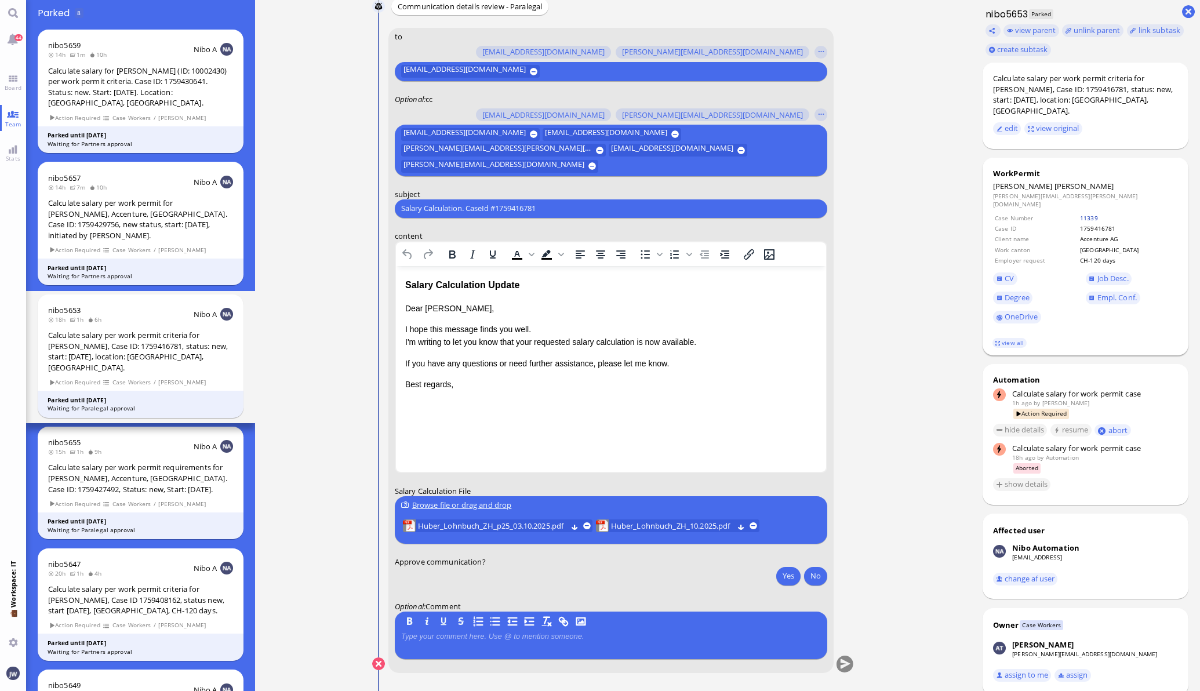
click at [1098, 214] on link "11339" at bounding box center [1089, 218] width 18 height 8
click at [1116, 291] on link "Empl. Conf." at bounding box center [1112, 297] width 54 height 13
click at [584, 526] on button at bounding box center [586, 526] width 8 height 8
click at [498, 525] on span "Huber_Lohnbuch_ZH_10.2025.pdf" at bounding box center [478, 525] width 122 height 13
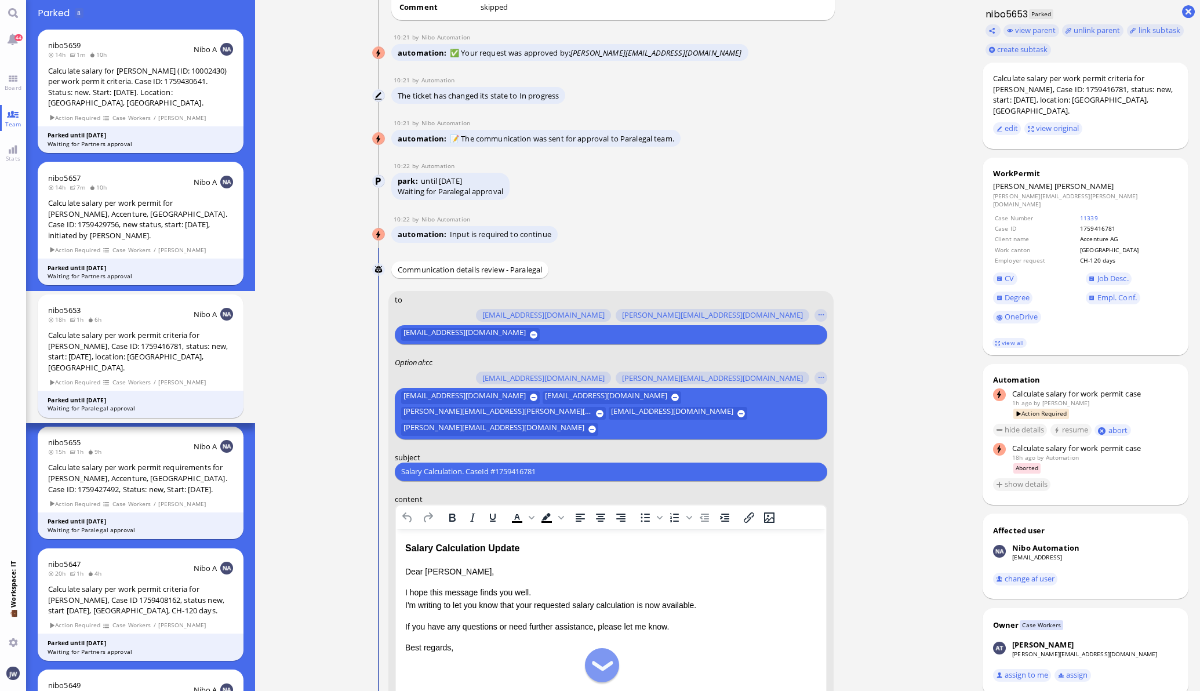
scroll to position [-217, 0]
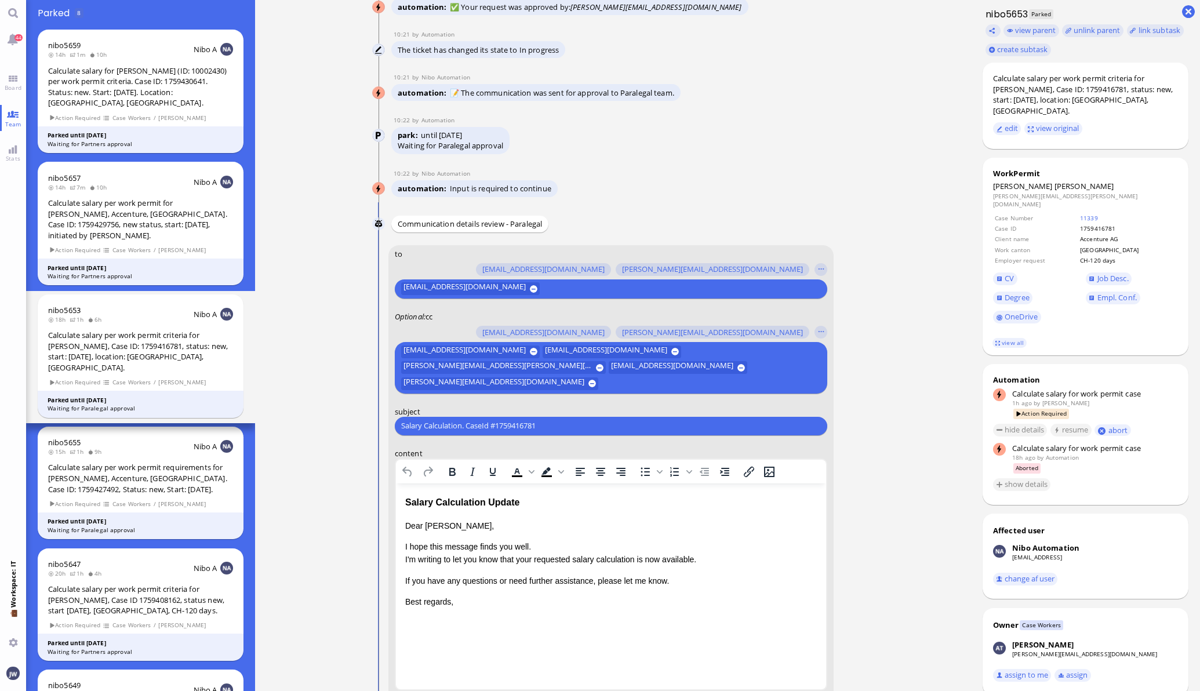
click at [563, 420] on input "Salary Calculation. CaseId #1759416781" at bounding box center [611, 426] width 420 height 12
paste input "PazPerTout new case: Alexander Huber (1759416781 / 10075954), Employer Request:…"
type input "PazPerTout new case: Alexander Huber (1759416781 / 10075954), Employer Request:…"
click at [424, 497] on div "Salary Calculation Update" at bounding box center [609, 501] width 411 height 15
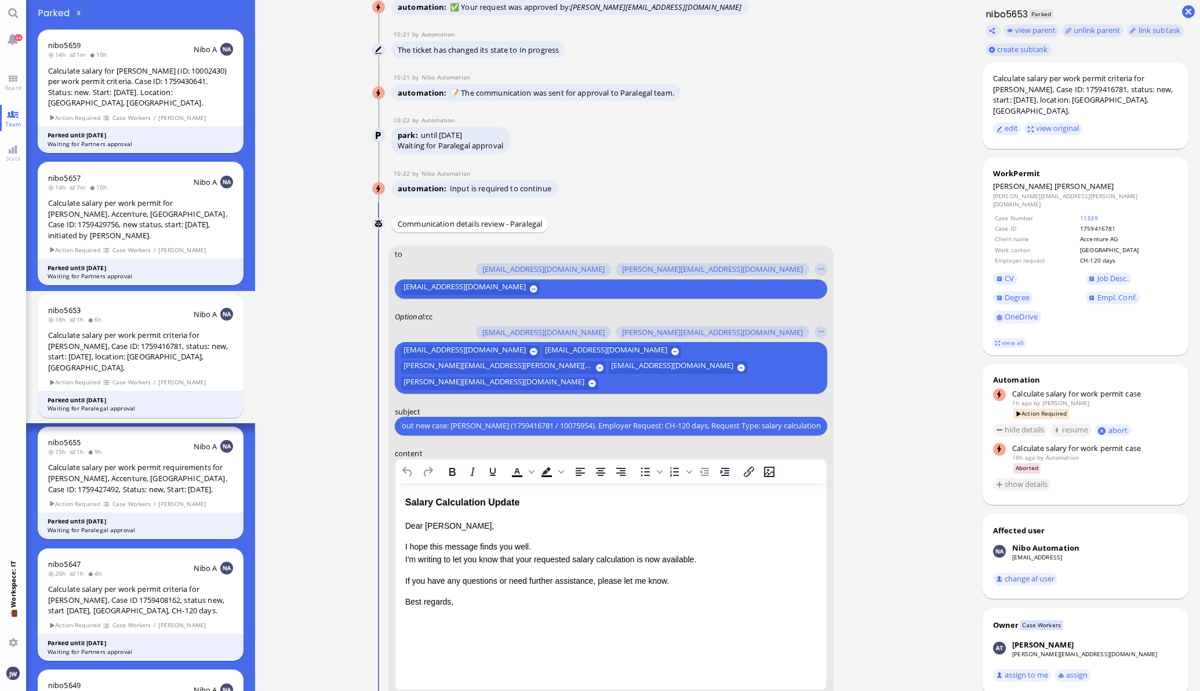
scroll to position [0, 0]
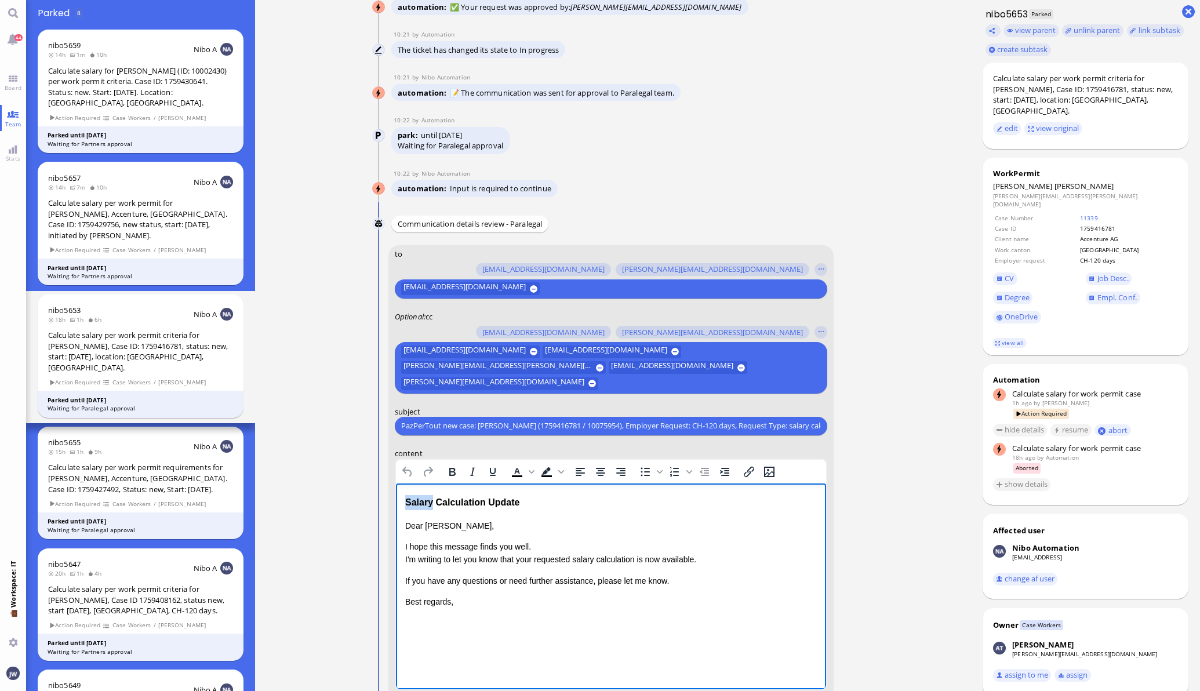
click at [424, 496] on div "Salary Calculation Update" at bounding box center [609, 501] width 411 height 15
drag, startPoint x: 488, startPoint y: 501, endPoint x: 496, endPoint y: 501, distance: 8.1
click at [489, 501] on div "Salary Calculation Update" at bounding box center [609, 501] width 411 height 15
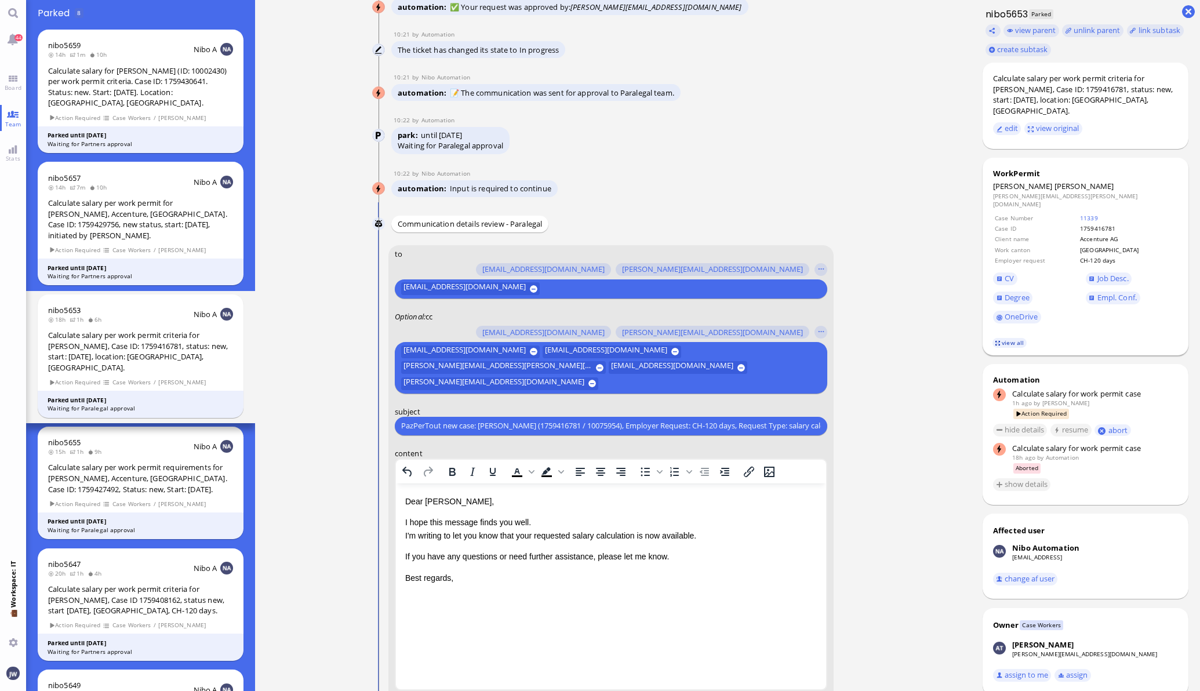
click at [997, 338] on link "view all" at bounding box center [1009, 343] width 34 height 10
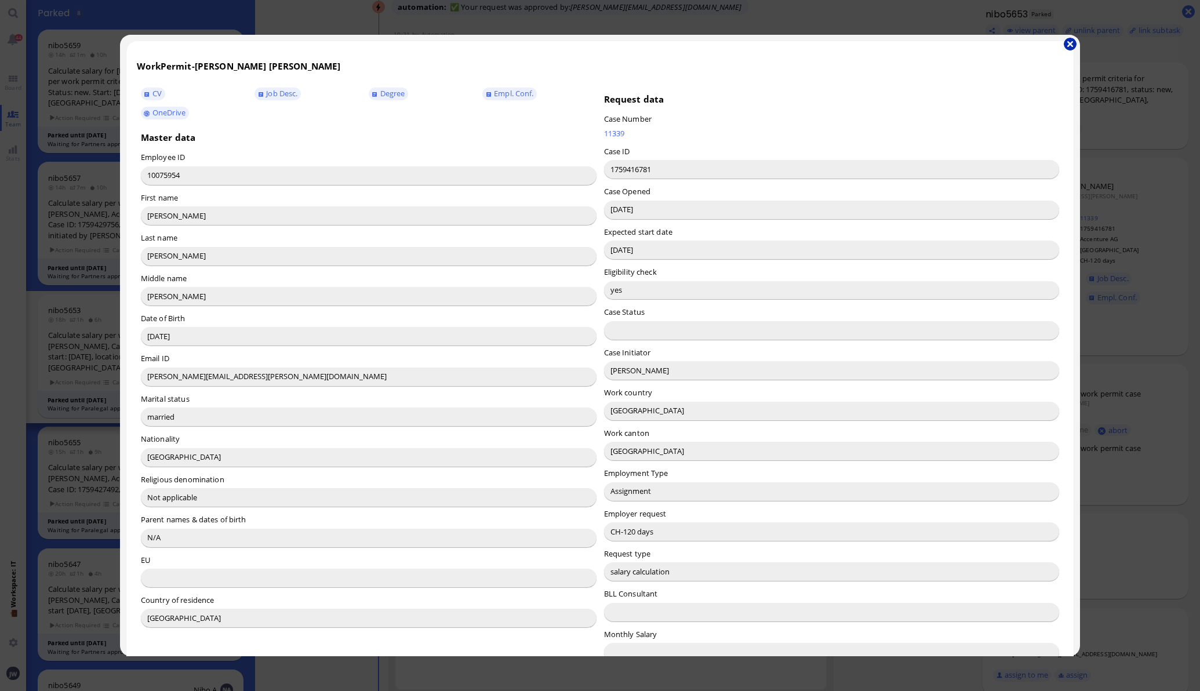
click at [1063, 45] on button "button" at bounding box center [1069, 44] width 13 height 13
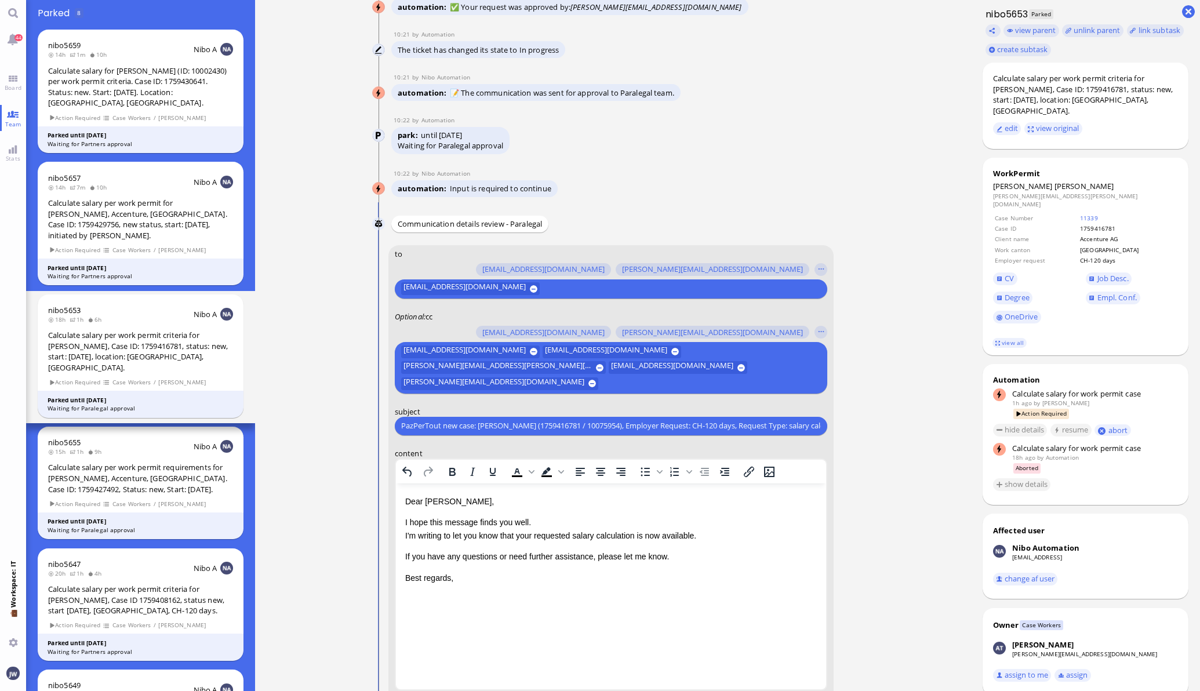
click at [530, 536] on p "I hope this message finds you well. I'm writing to let you know that your reque…" at bounding box center [609, 528] width 411 height 26
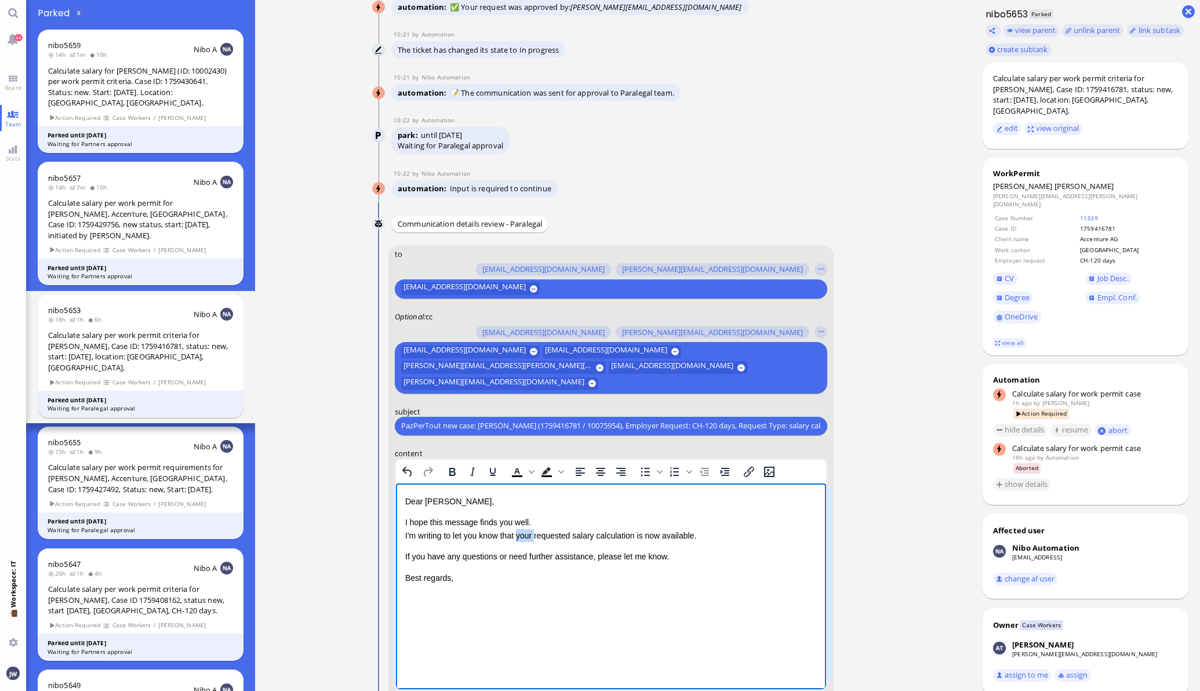
click at [530, 536] on p "I hope this message finds you well. I'm writing to let you know that your reque…" at bounding box center [609, 528] width 411 height 26
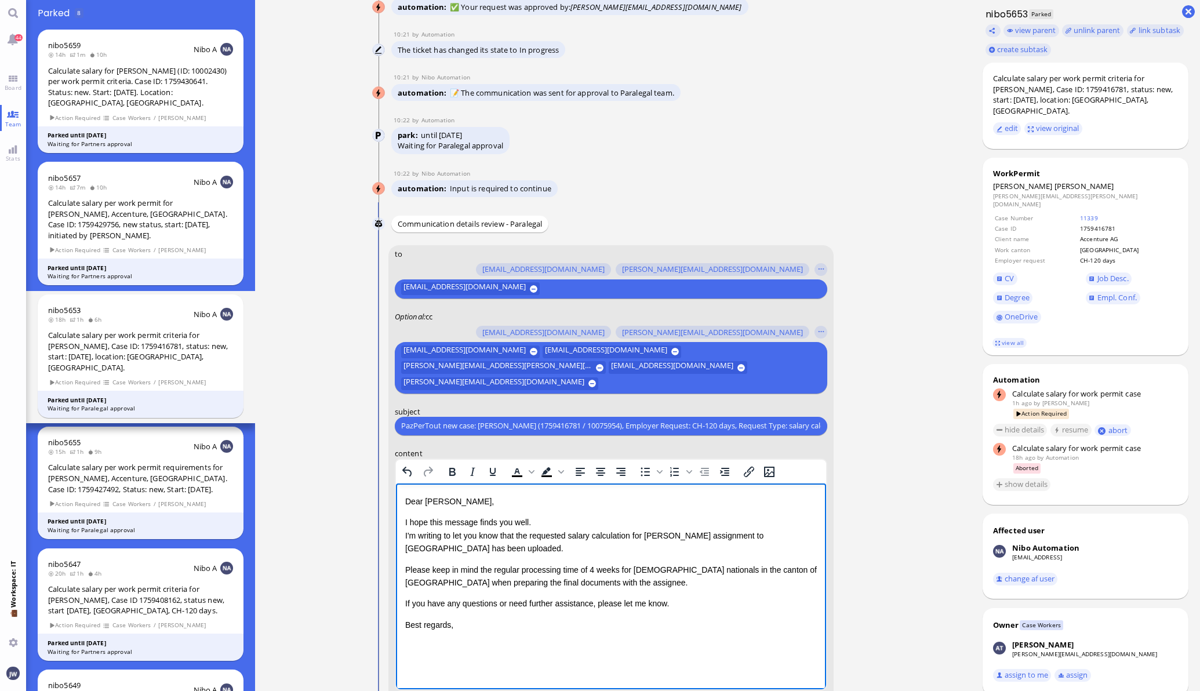
click at [684, 604] on p "If you have any questions or need further assistance, please let me know." at bounding box center [609, 602] width 411 height 13
click at [629, 621] on p "Best regards," at bounding box center [609, 624] width 411 height 13
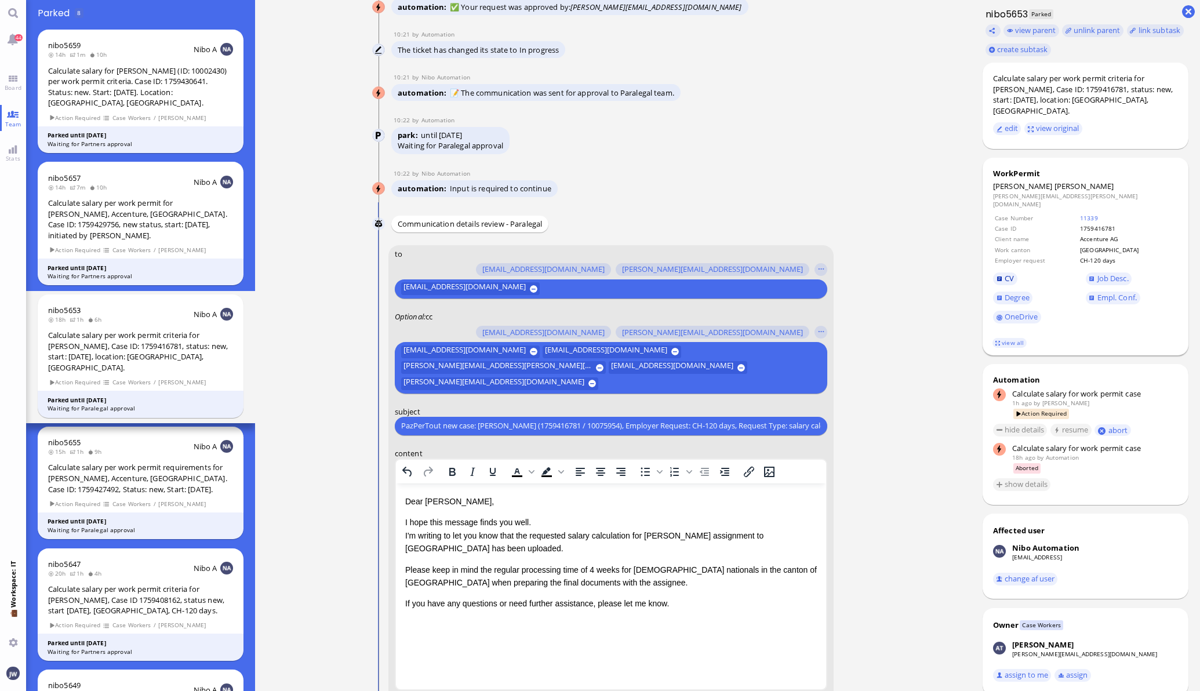
click at [1004, 273] on span "CV" at bounding box center [1008, 278] width 9 height 10
click at [1108, 292] on span "Empl. Conf." at bounding box center [1116, 297] width 39 height 10
click at [1101, 273] on span "Job Desc." at bounding box center [1112, 278] width 31 height 10
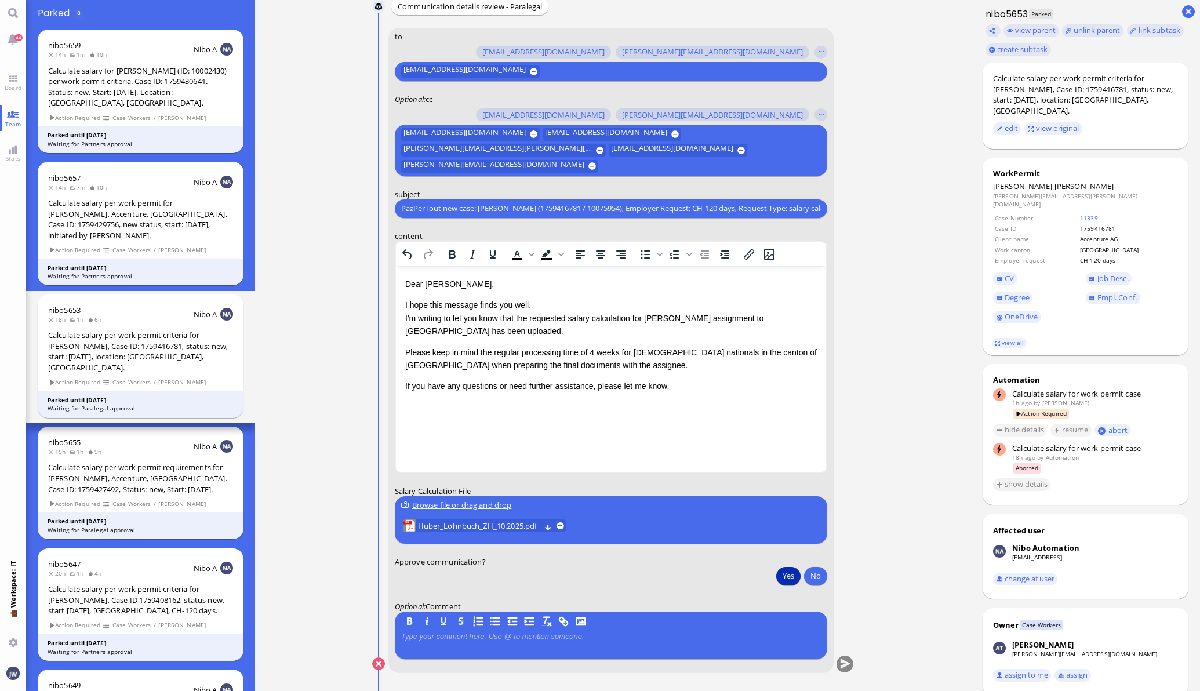
click at [781, 579] on button "Yes" at bounding box center [788, 575] width 24 height 19
click at [836, 665] on button "submit" at bounding box center [844, 663] width 17 height 17
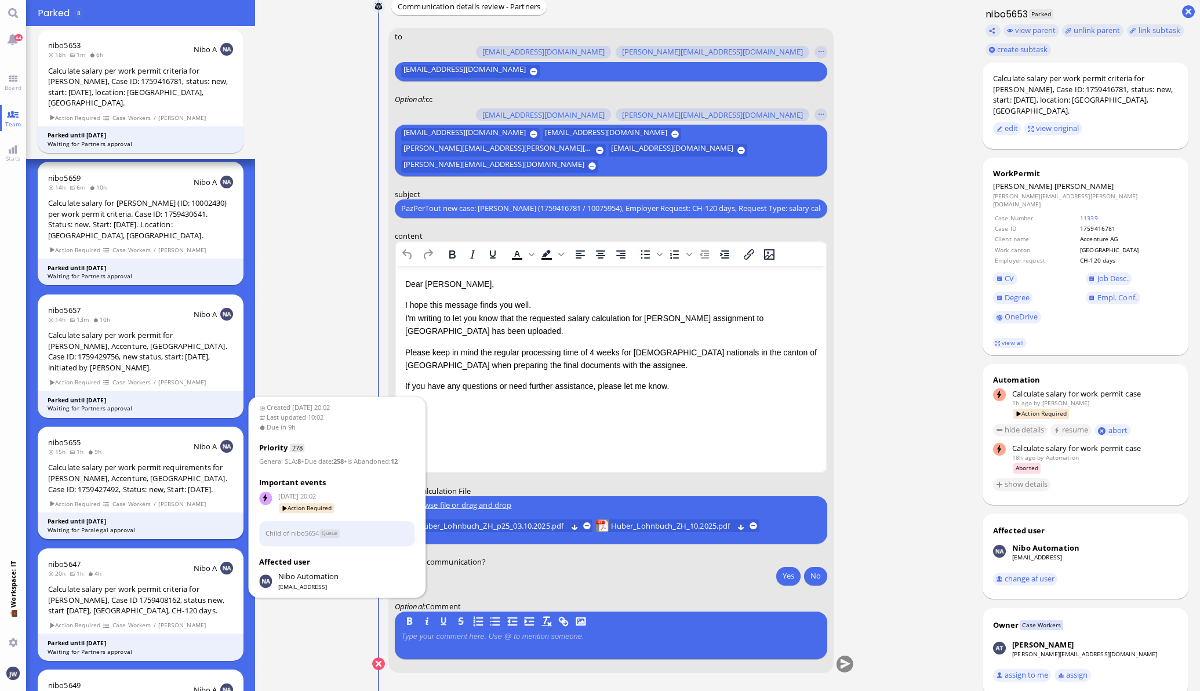
click at [201, 429] on div "nibo5655 15h 1h 9h Nibo A Calculate salary per work permit requirements for Ana…" at bounding box center [141, 483] width 206 height 113
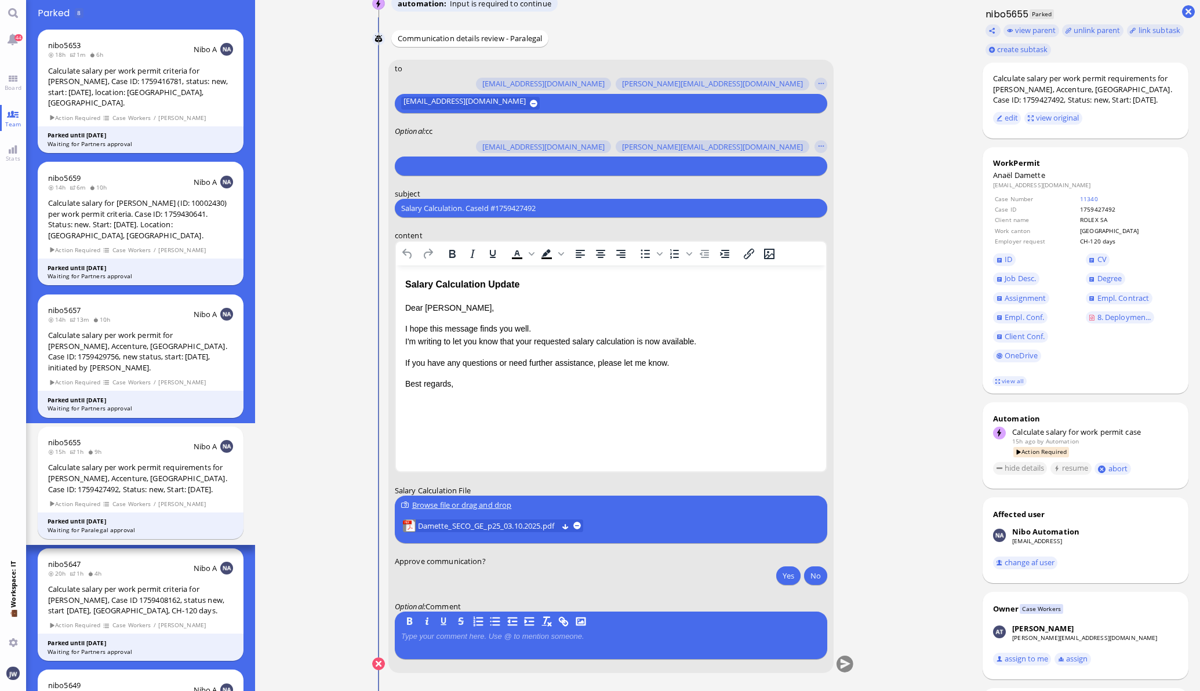
click at [440, 162] on input "text" at bounding box center [609, 166] width 417 height 12
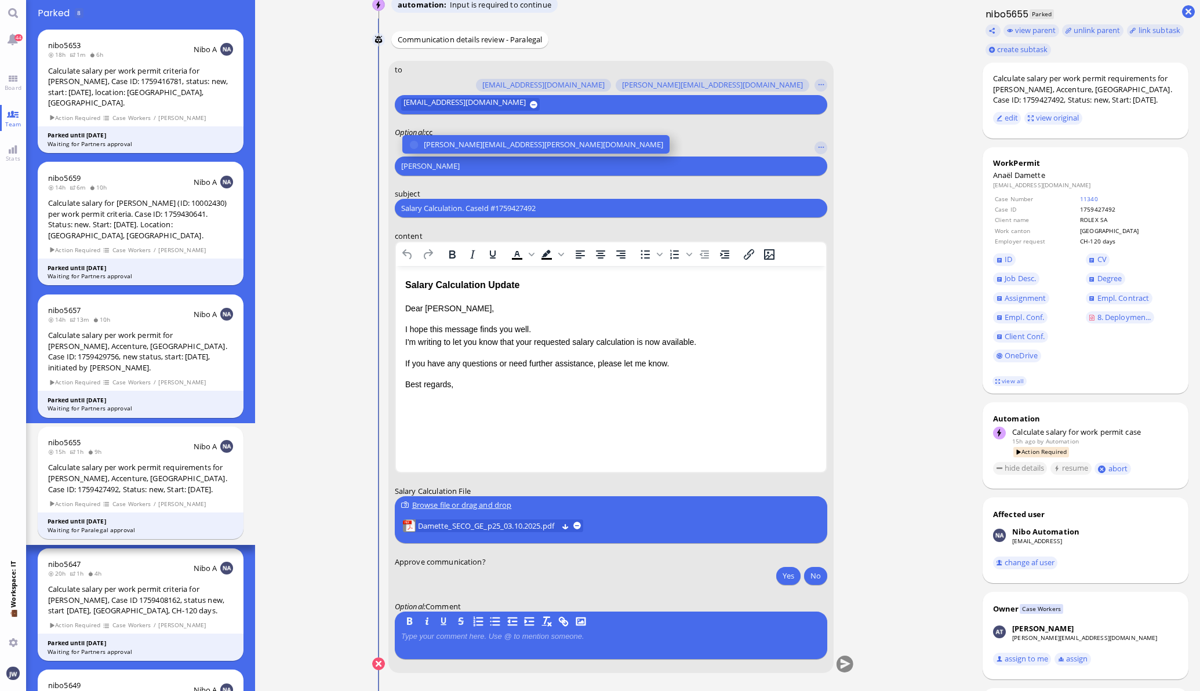
type input "jane"
click at [490, 154] on selector "janet.mathews@bluelakelegal.com janet.mathews@bluelakelegal.com jane" at bounding box center [611, 156] width 432 height 38
click at [487, 141] on span "[PERSON_NAME][EMAIL_ADDRESS][PERSON_NAME][DOMAIN_NAME]" at bounding box center [543, 144] width 239 height 12
type input "den"
click at [487, 142] on span "[EMAIL_ADDRESS][DOMAIN_NAME]" at bounding box center [485, 144] width 122 height 12
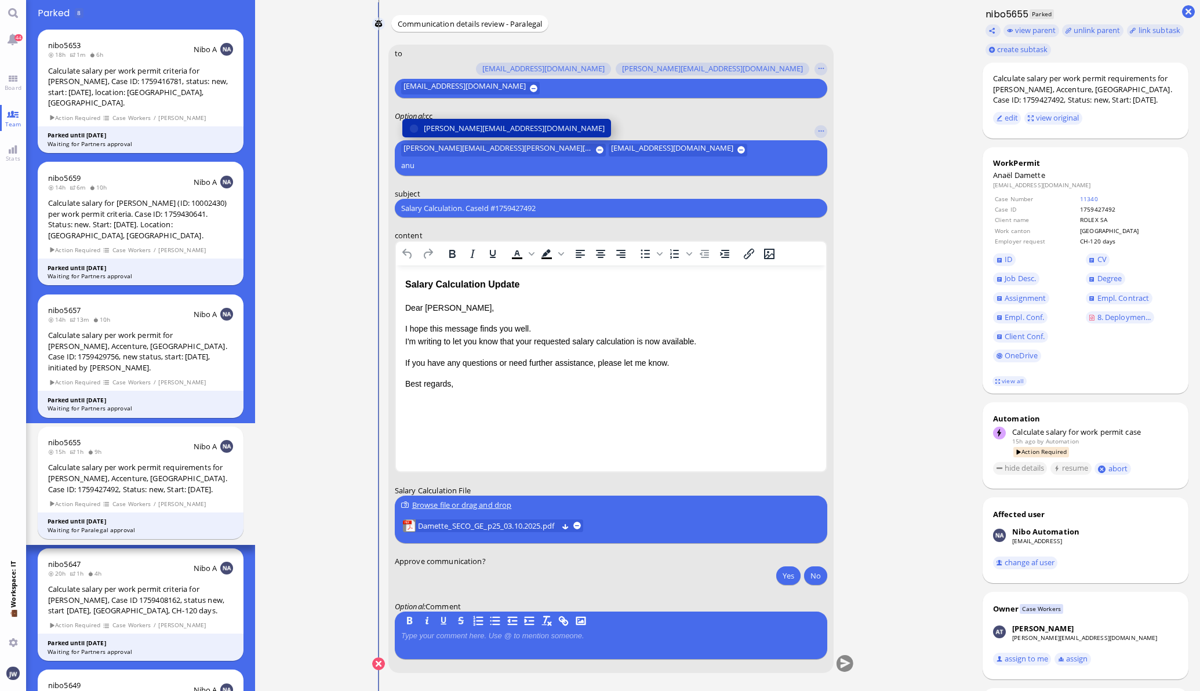
type input "anu"
click at [487, 134] on span "[PERSON_NAME][EMAIL_ADDRESS][DOMAIN_NAME]" at bounding box center [514, 128] width 181 height 12
type input "fab"
click at [489, 130] on span "[EMAIL_ADDRESS][DOMAIN_NAME]" at bounding box center [485, 128] width 122 height 12
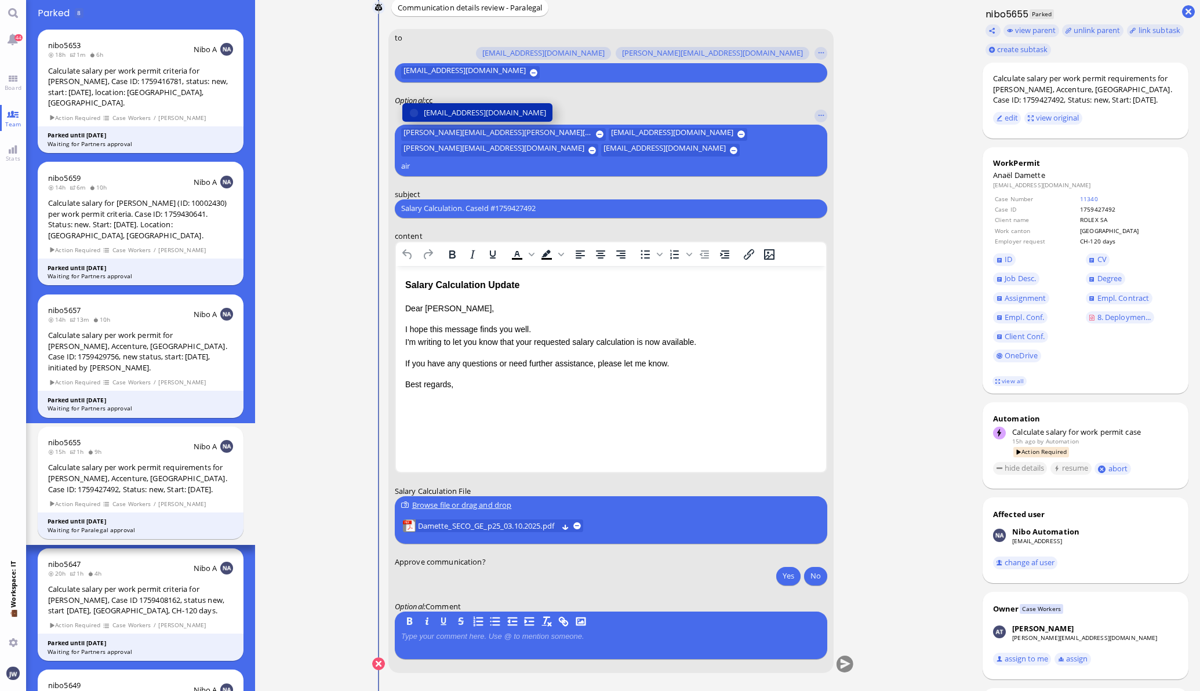
type input "air"
click at [489, 119] on span "[EMAIL_ADDRESS][DOMAIN_NAME]" at bounding box center [485, 113] width 122 height 12
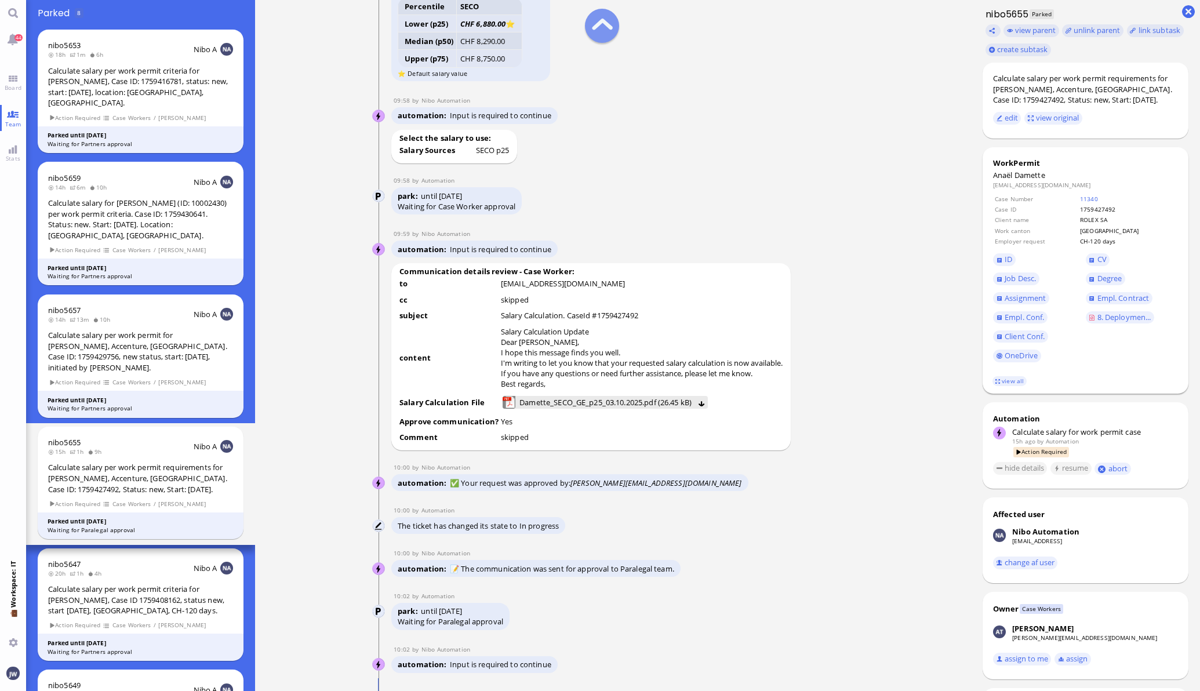
scroll to position [-724, 0]
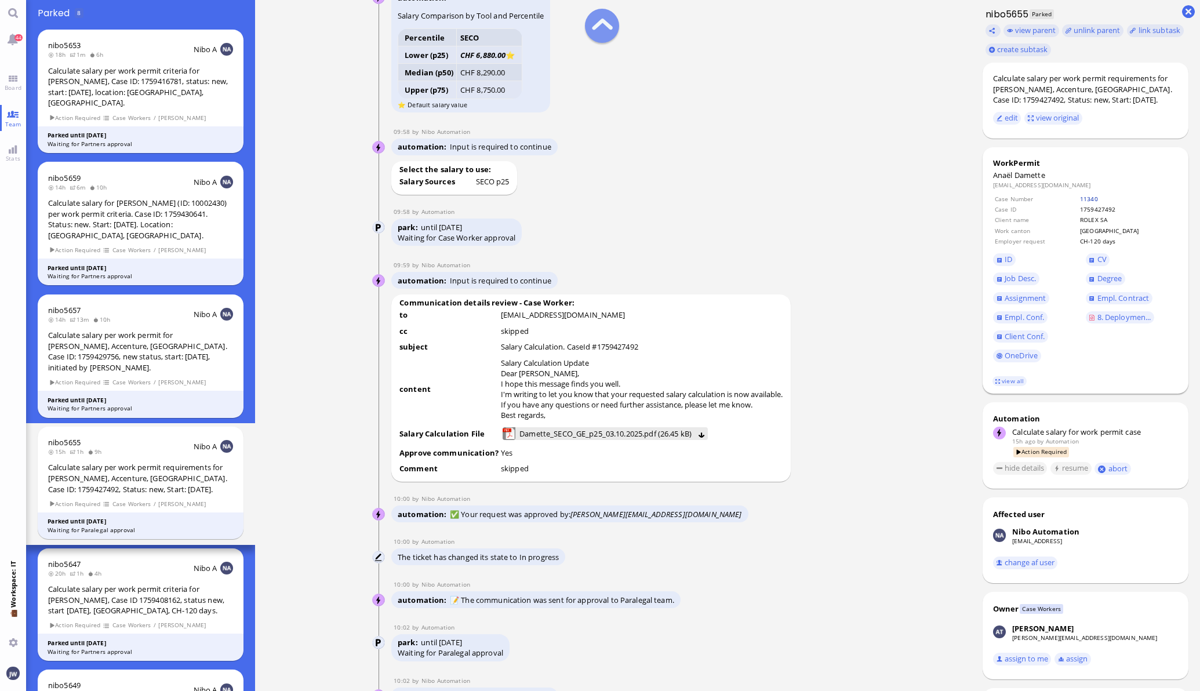
click at [1092, 200] on link "11340" at bounding box center [1089, 199] width 18 height 8
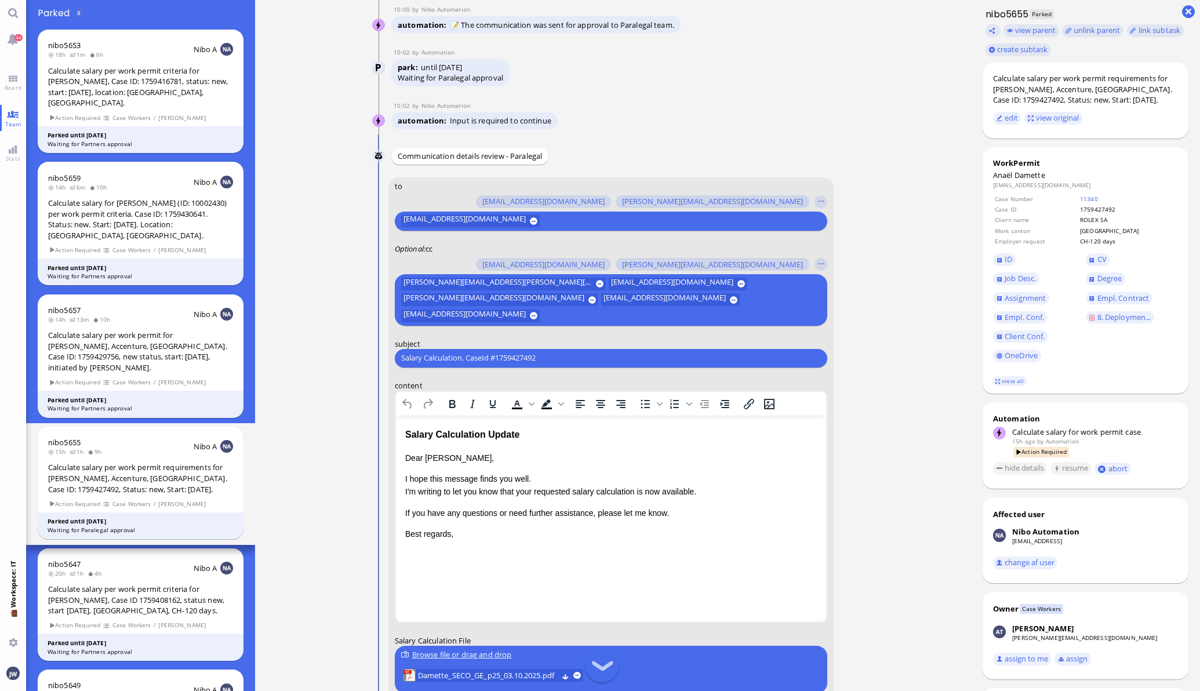
scroll to position [-144, 0]
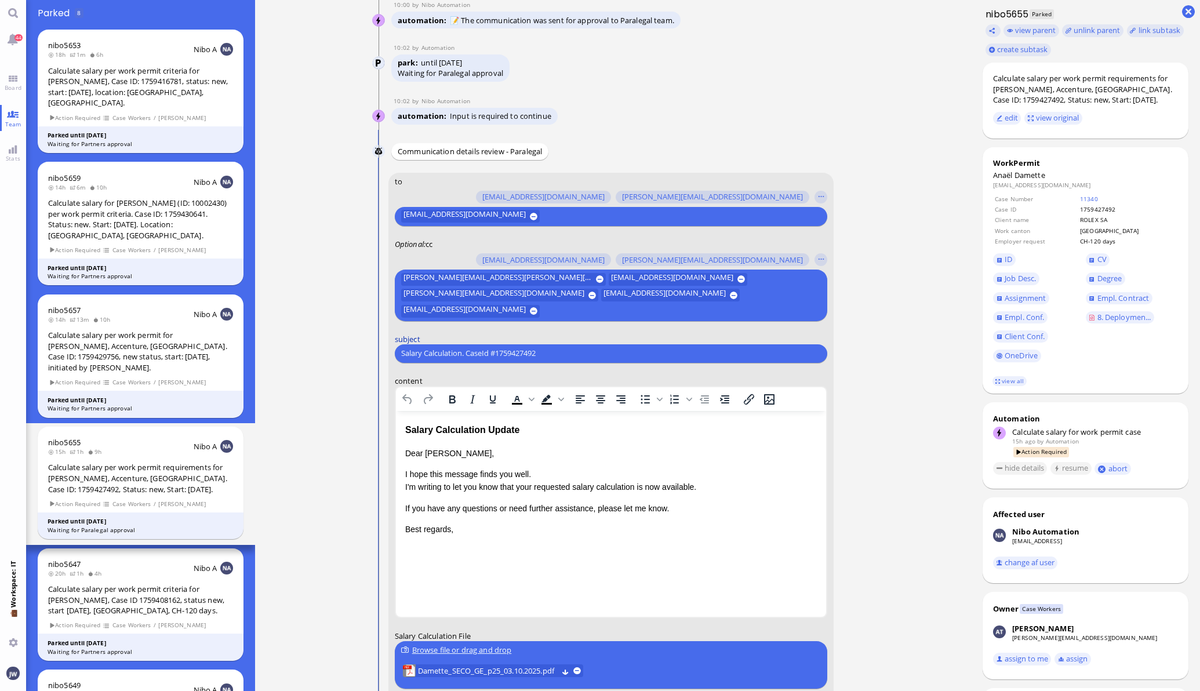
click at [570, 342] on label "subject" at bounding box center [611, 338] width 432 height 10
click at [574, 349] on input "Salary Calculation. CaseId #1759427492" at bounding box center [611, 353] width 420 height 12
paste input "PazPerTout new case: Anaël Damette (1759427492 / 13421299), Employer Request: C…"
type input "PazPerTout new case: Anaël Damette (1759427492 / 13421299), Employer Request: C…"
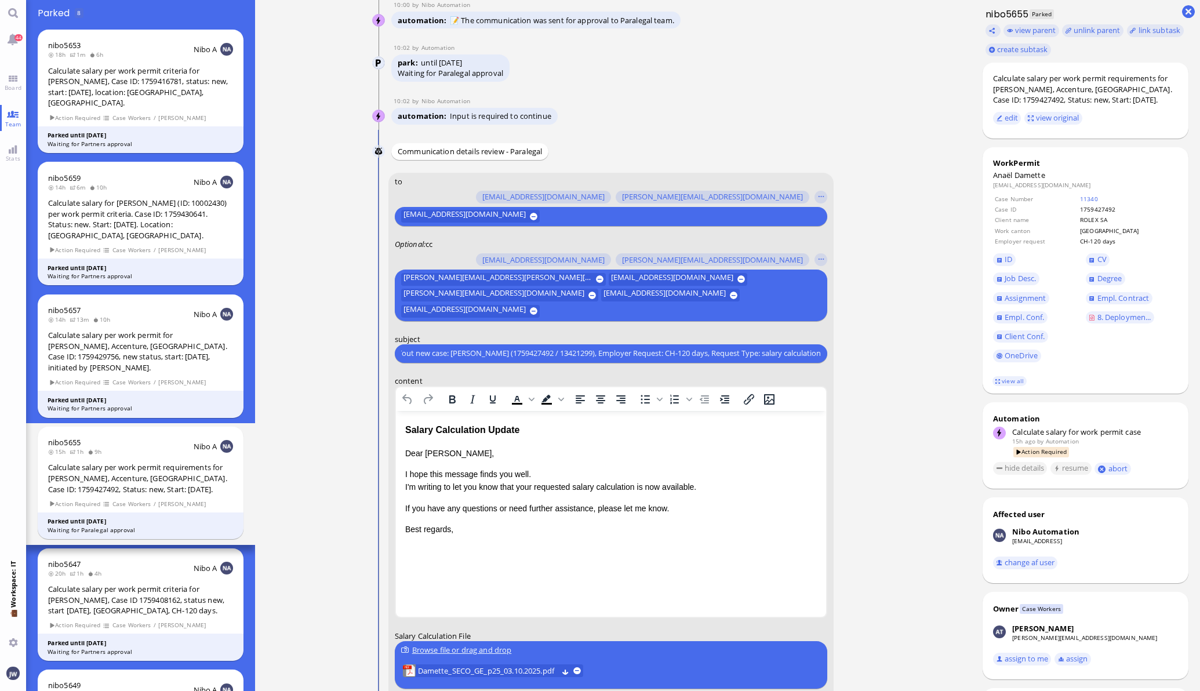
click at [422, 432] on div "Salary Calculation Update" at bounding box center [609, 429] width 411 height 15
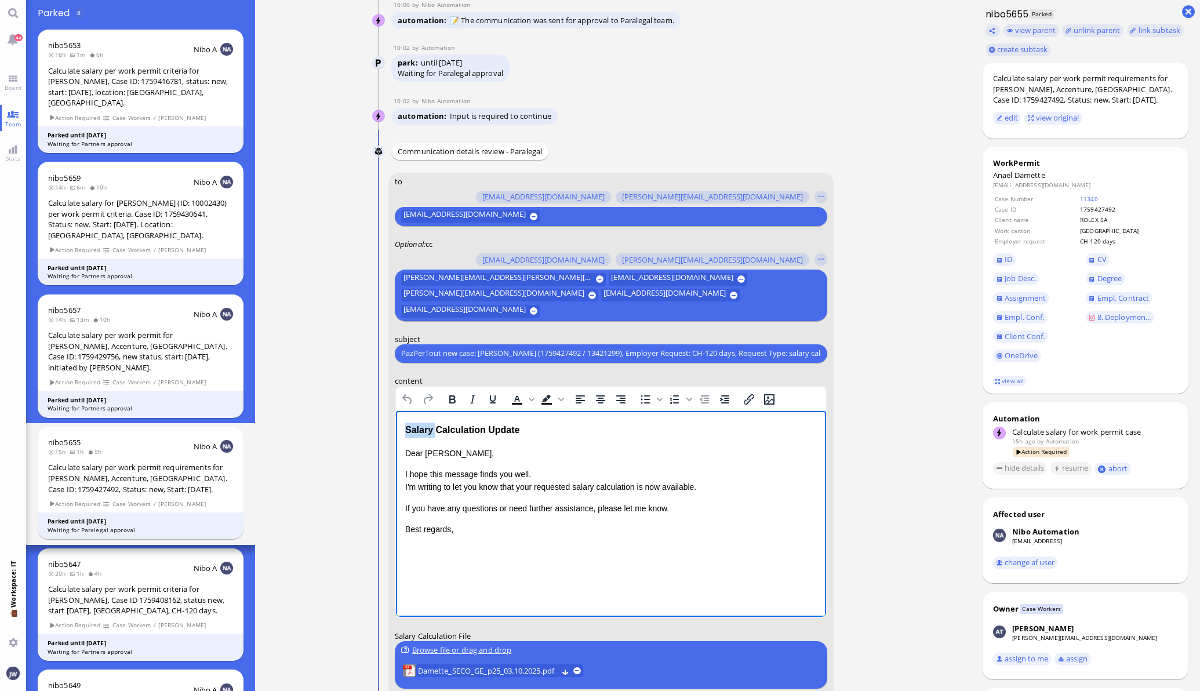
click at [422, 432] on div "Salary Calculation Update" at bounding box center [609, 429] width 411 height 15
click at [494, 425] on div "Salary Calculation Update" at bounding box center [609, 429] width 411 height 15
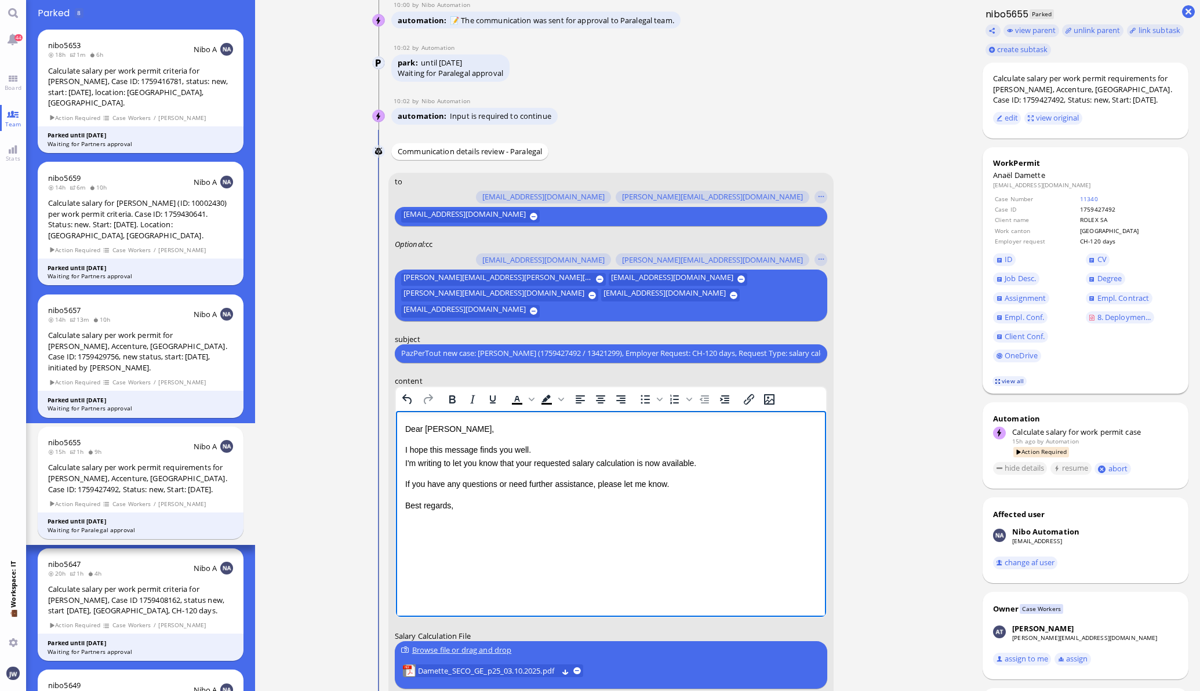
click at [1000, 380] on link "view all" at bounding box center [1009, 381] width 34 height 10
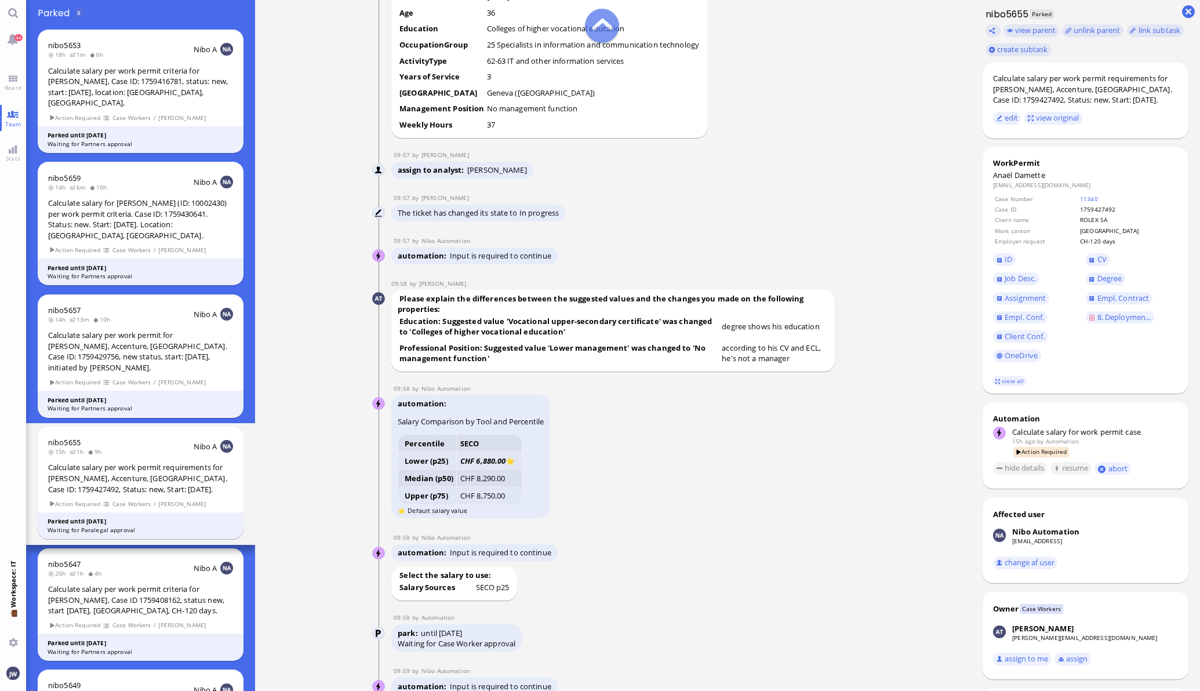
scroll to position [-1376, 0]
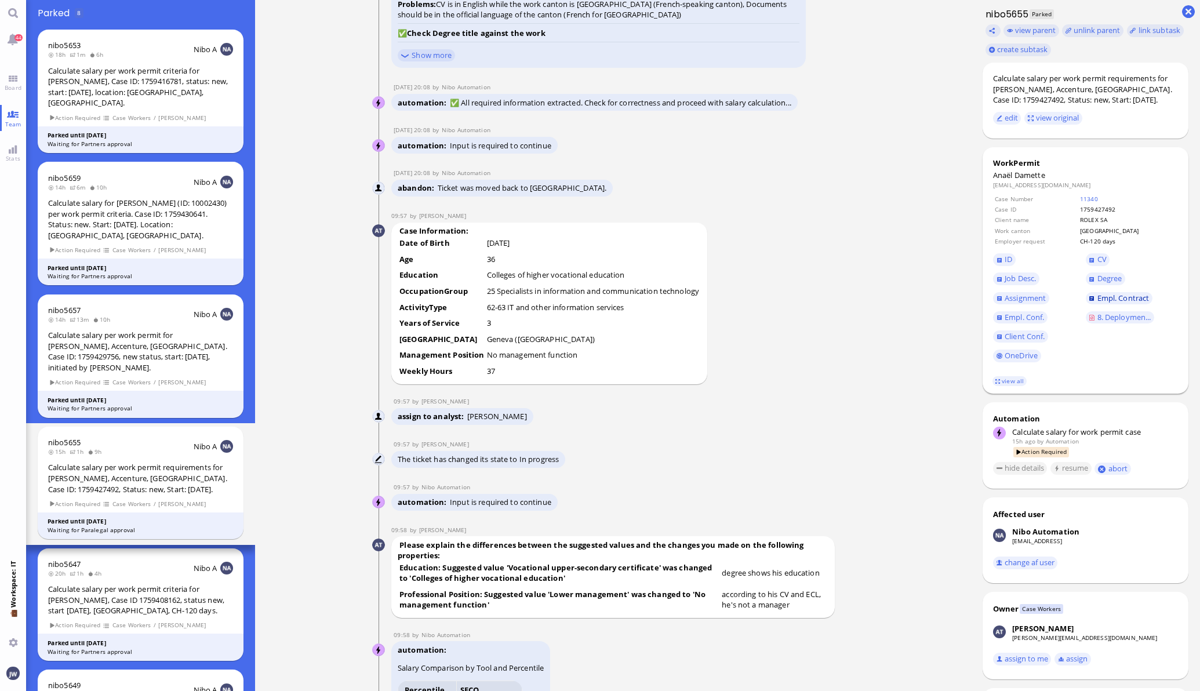
click at [1116, 299] on span "Empl. Contract" at bounding box center [1123, 298] width 52 height 10
click at [1014, 316] on span "Empl. Conf." at bounding box center [1023, 317] width 39 height 10
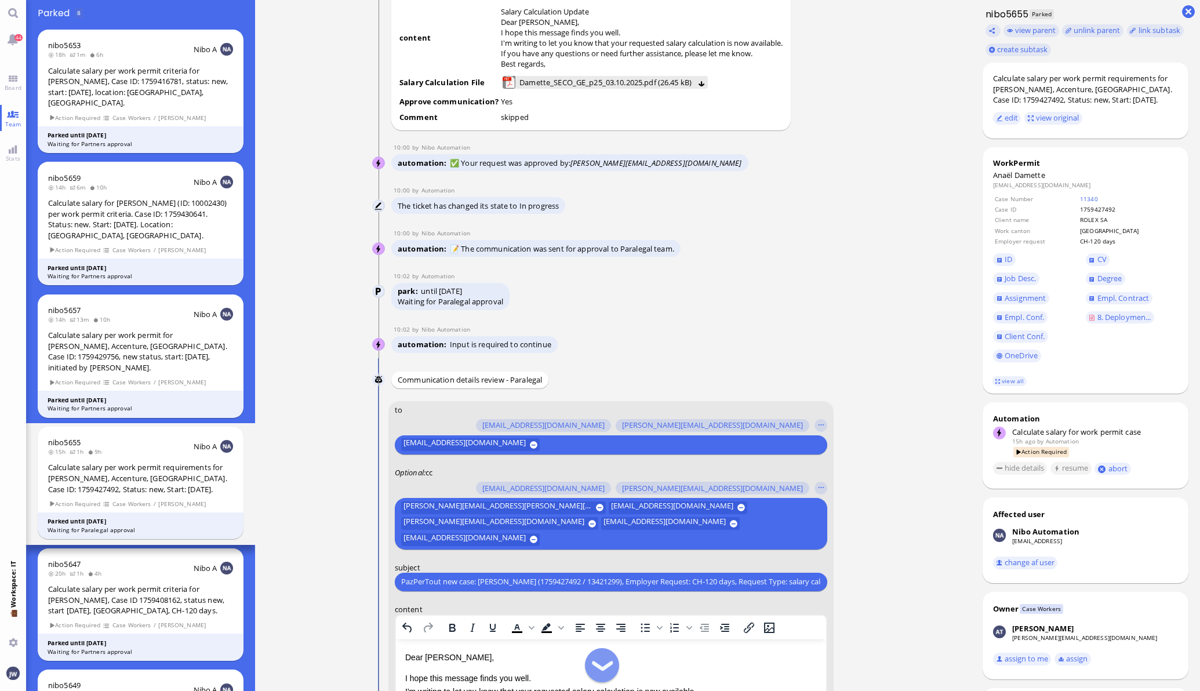
scroll to position [-362, 0]
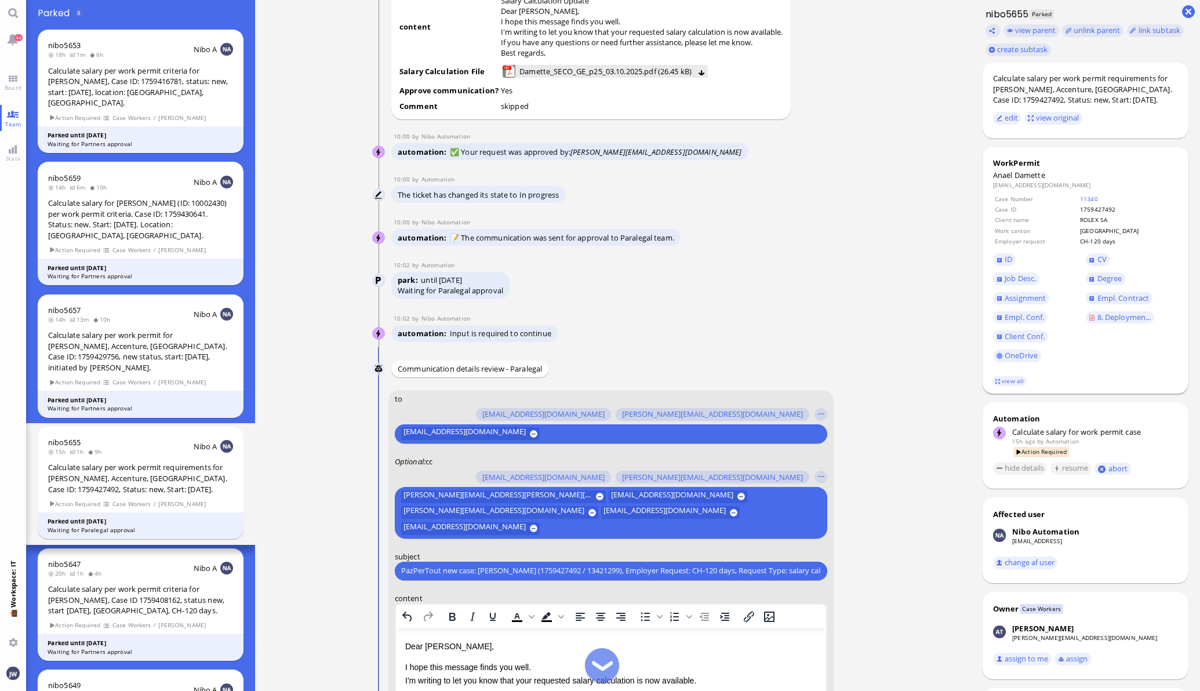
click at [1004, 263] on span "ID" at bounding box center [1039, 259] width 93 height 19
click at [1004, 257] on span "ID" at bounding box center [1008, 259] width 8 height 10
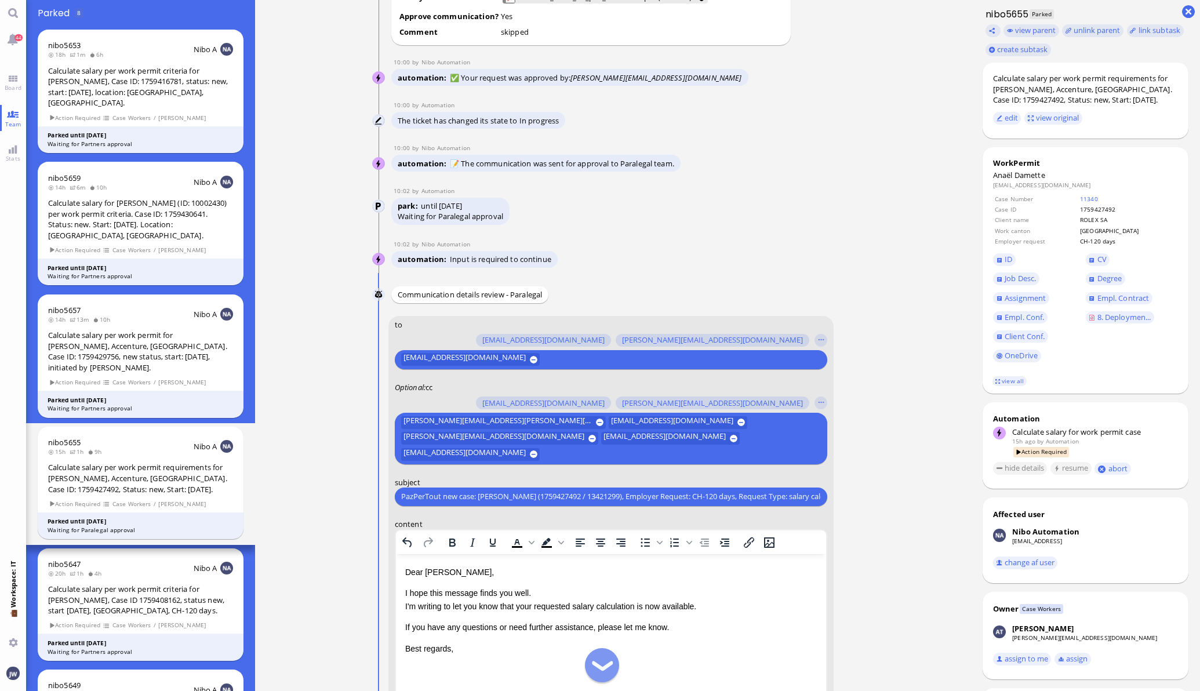
scroll to position [0, 0]
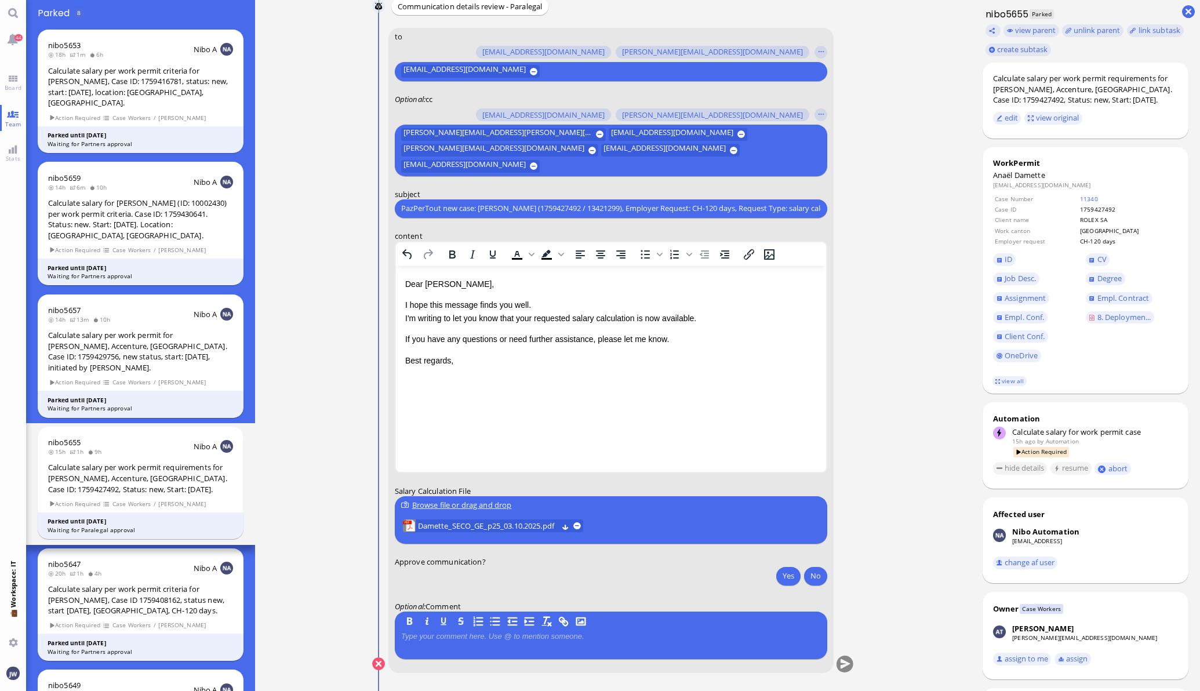
click at [537, 317] on p "I hope this message finds you well. I'm writing to let you know that your reque…" at bounding box center [609, 311] width 411 height 26
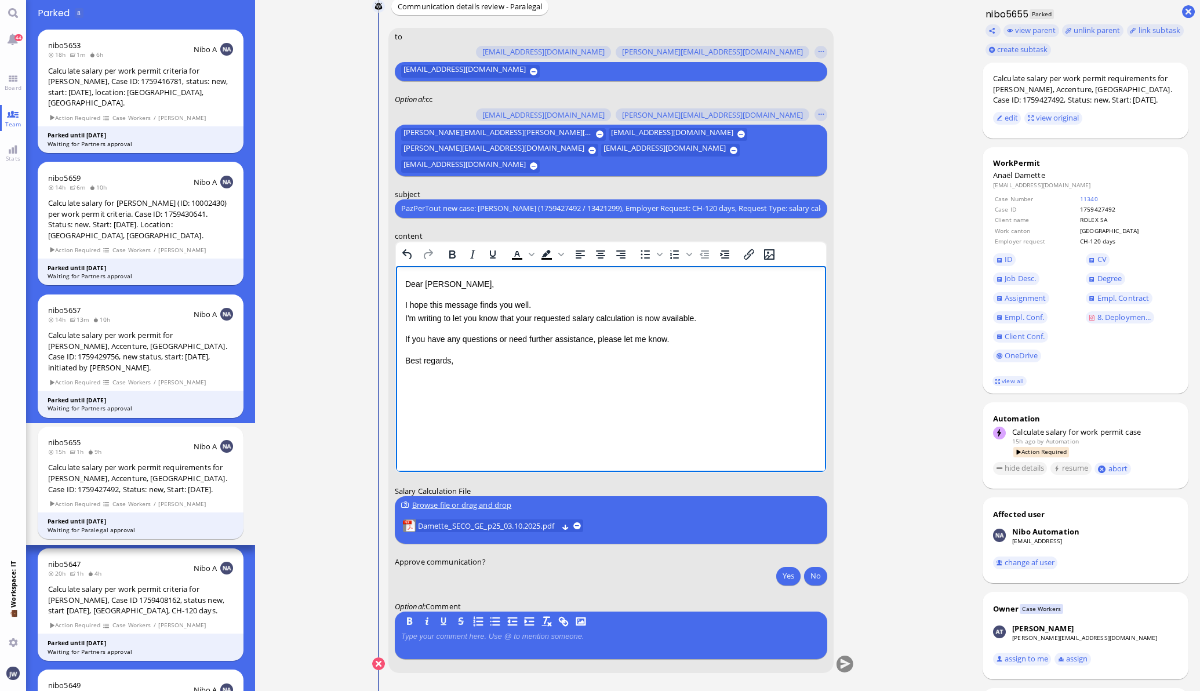
click at [533, 318] on p "I hope this message finds you well. I'm writing to let you know that your reque…" at bounding box center [609, 311] width 411 height 26
click at [1020, 90] on div "Calculate salary per work permit requirements for [PERSON_NAME], Accenture, [GE…" at bounding box center [1085, 89] width 185 height 32
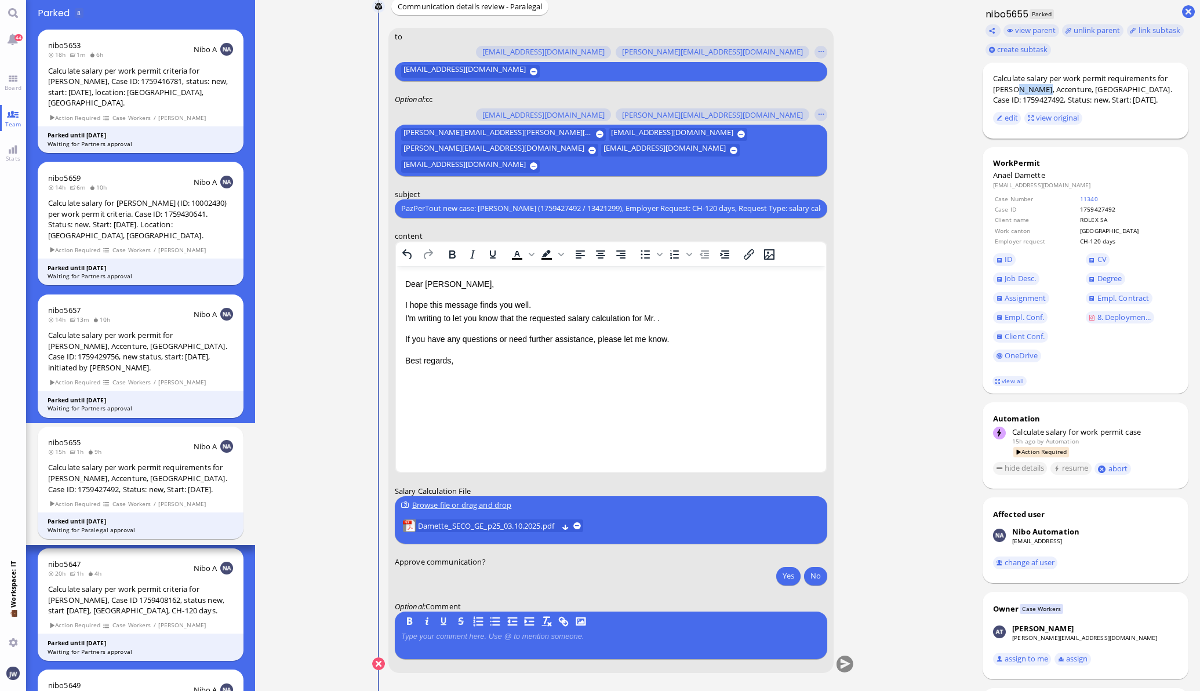
click at [1020, 90] on div "Calculate salary per work permit requirements for [PERSON_NAME], Accenture, [GE…" at bounding box center [1085, 89] width 185 height 32
copy div "Damette"
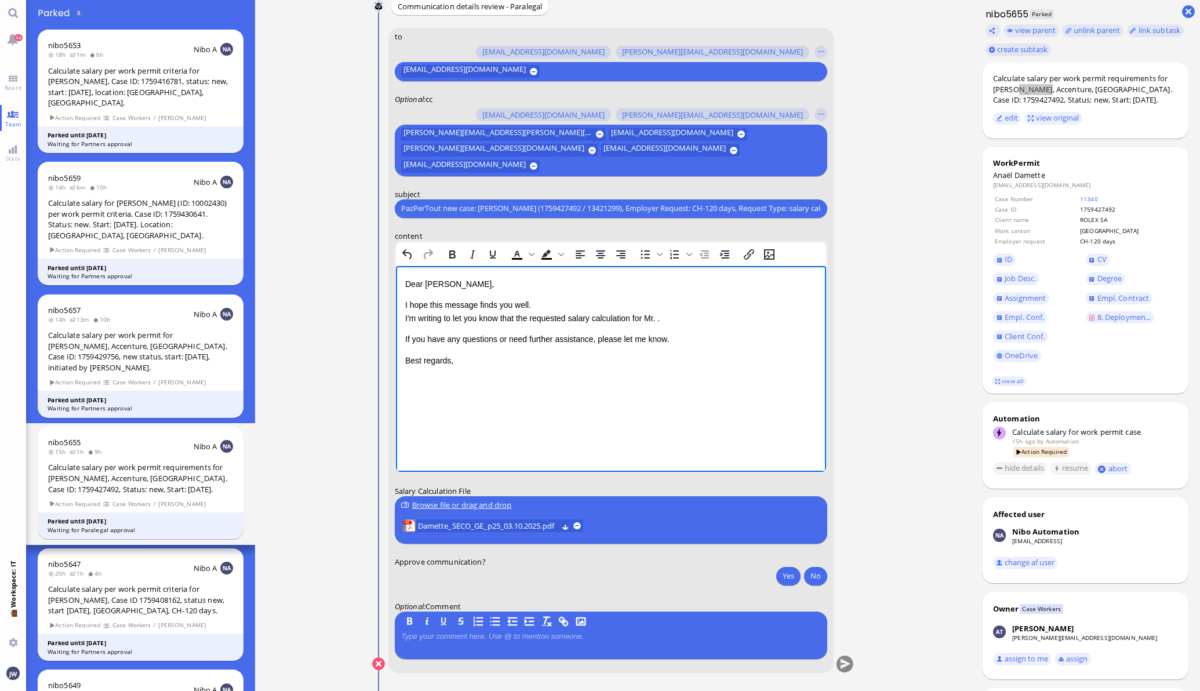
click at [660, 319] on p "I hope this message finds you well. I'm writing to let you know that the reques…" at bounding box center [609, 311] width 411 height 26
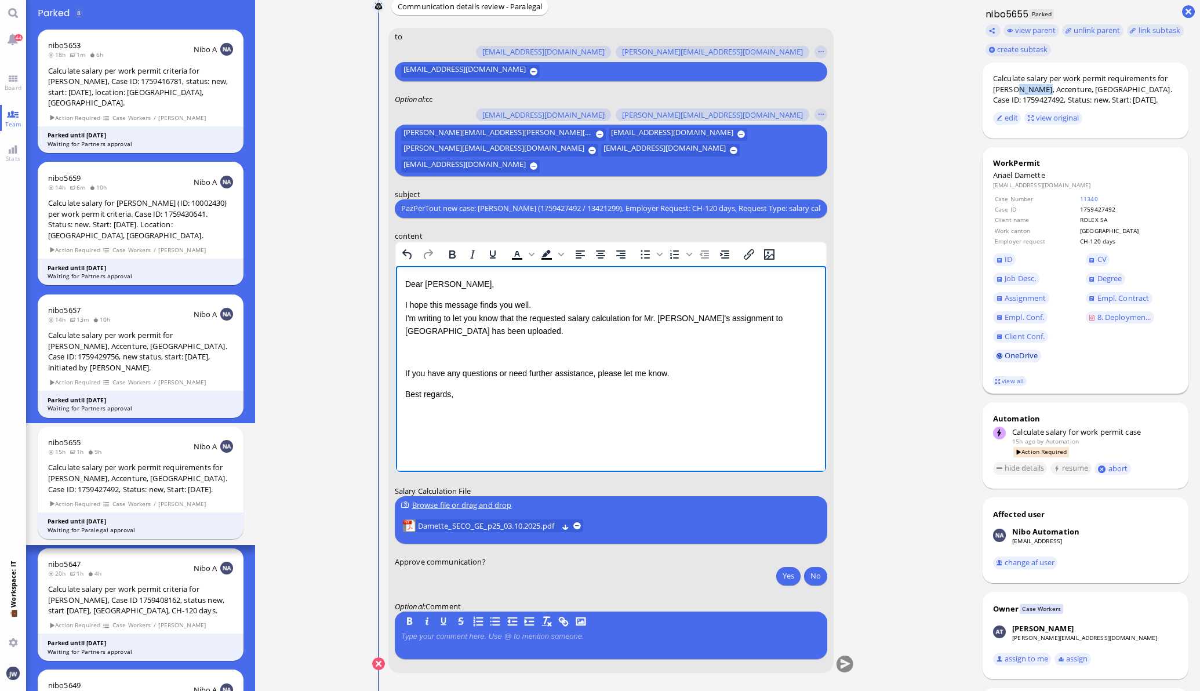
click at [1000, 356] on link "OneDrive" at bounding box center [1017, 355] width 48 height 13
click at [420, 344] on div "Dear Emiliano, I hope this message finds you well. I'm writing to let you know …" at bounding box center [609, 338] width 411 height 123
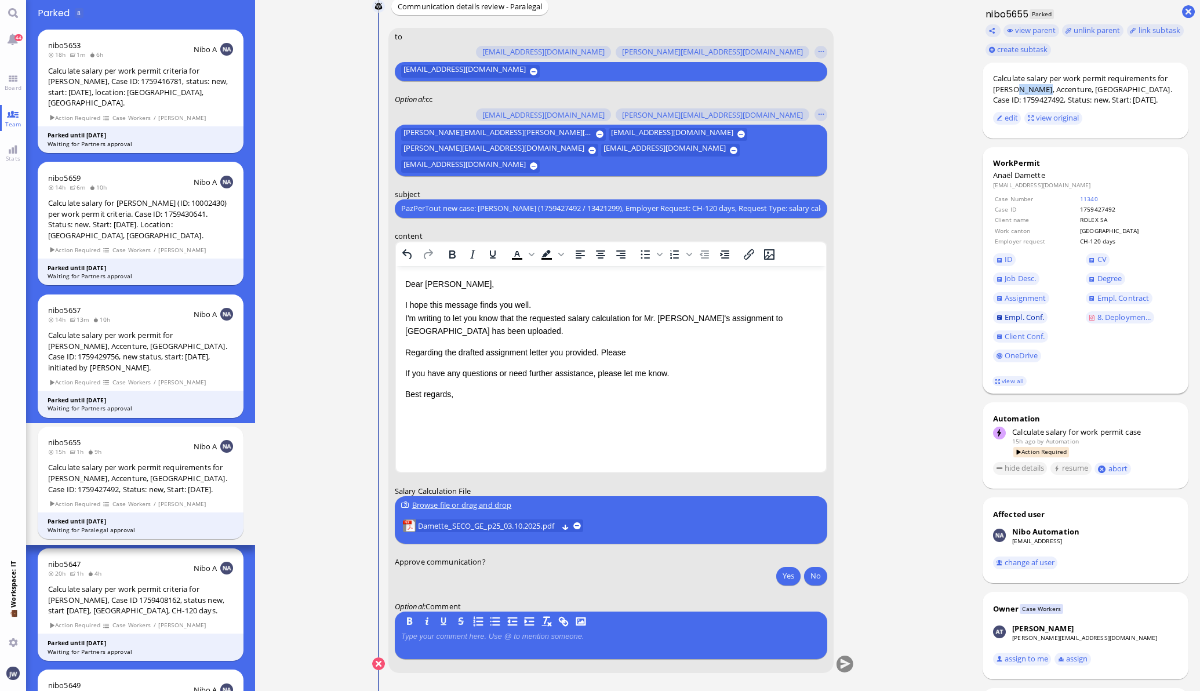
click at [1015, 317] on span "Empl. Conf." at bounding box center [1023, 317] width 39 height 10
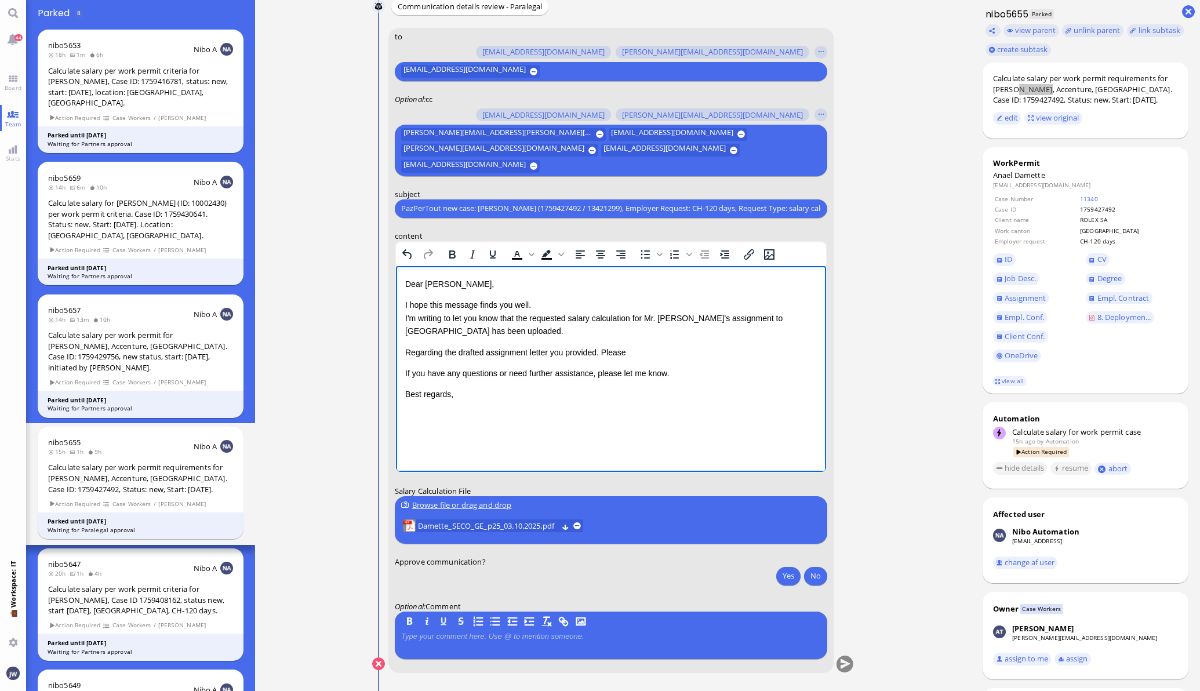
click at [642, 352] on p "Regarding the drafted assignment letter you provided. Please" at bounding box center [609, 351] width 411 height 13
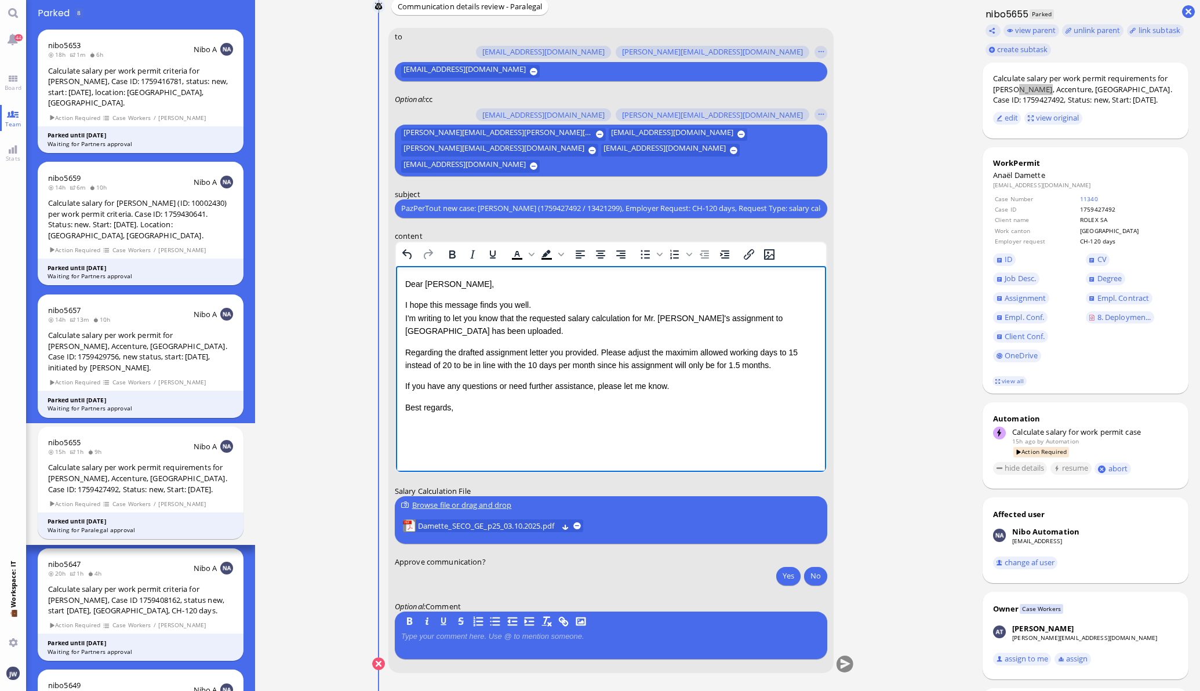
click at [427, 352] on p "Regarding the drafted assignment letter you provided. Please adjust the maximim…" at bounding box center [609, 358] width 411 height 26
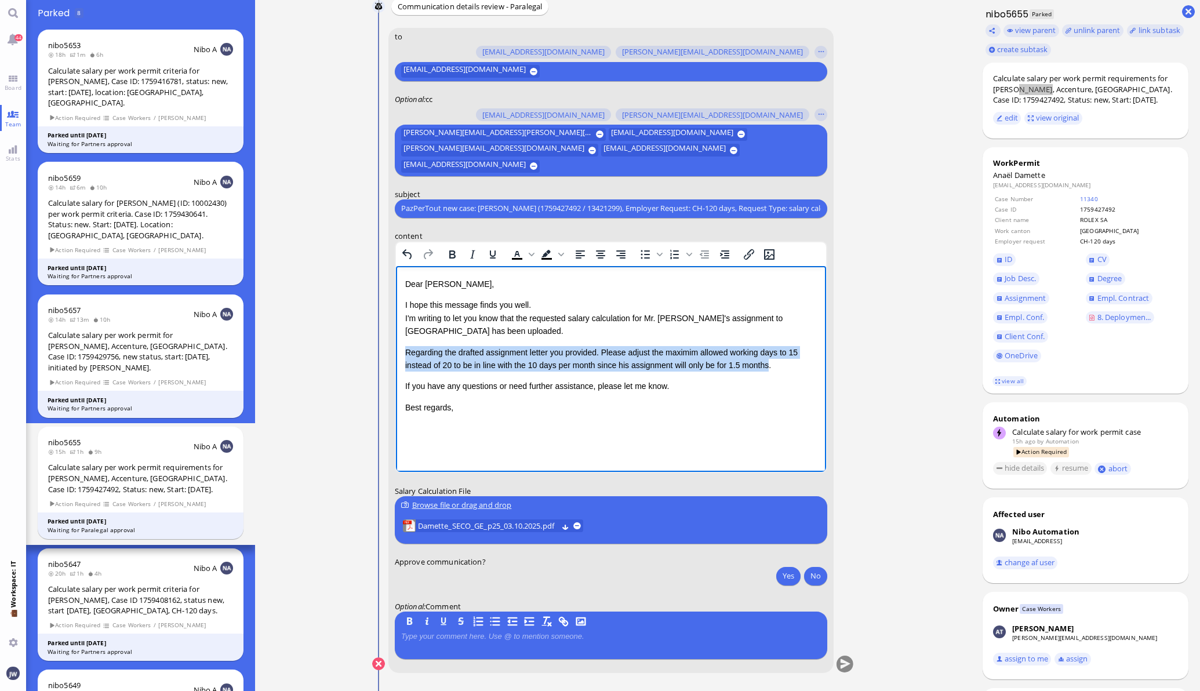
click at [760, 366] on p "Regarding the drafted assignment letter you provided. Please adjust the maximim…" at bounding box center [609, 358] width 411 height 26
copy p "Regarding the drafted assignment letter you provided. Please adjust the maximim…"
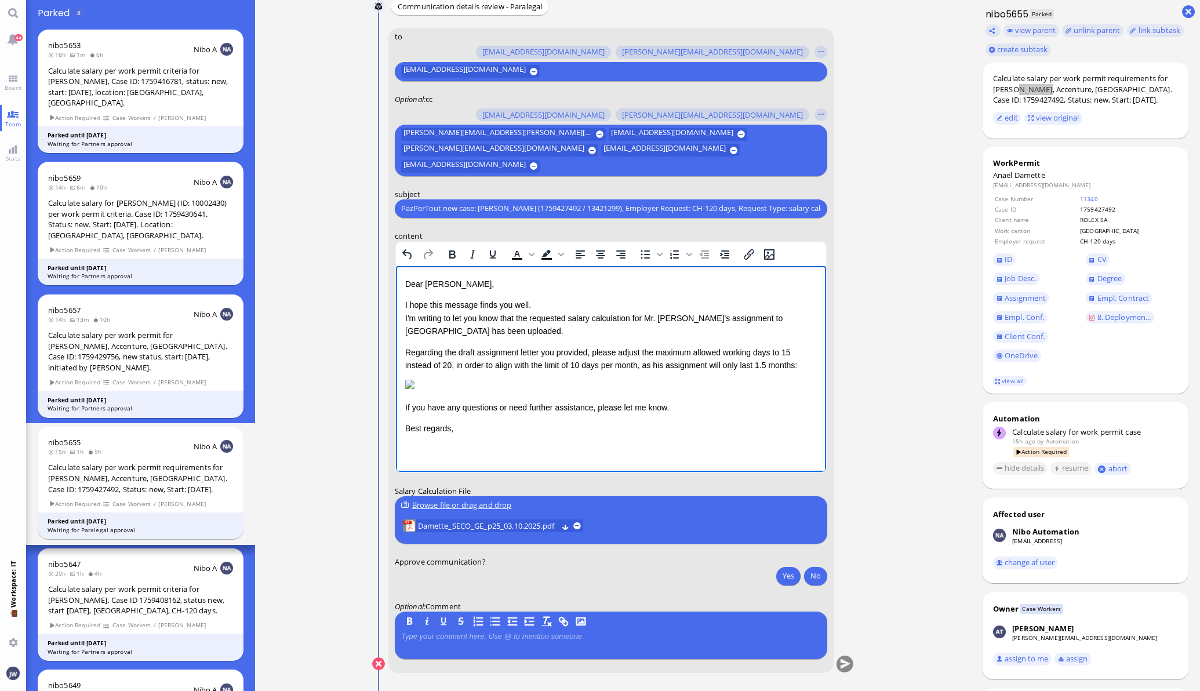
scroll to position [85, 0]
click at [676, 413] on p "If you have any questions or need further assistance, please let me know." at bounding box center [609, 406] width 411 height 13
click at [534, 434] on p "Best regards," at bounding box center [609, 427] width 411 height 13
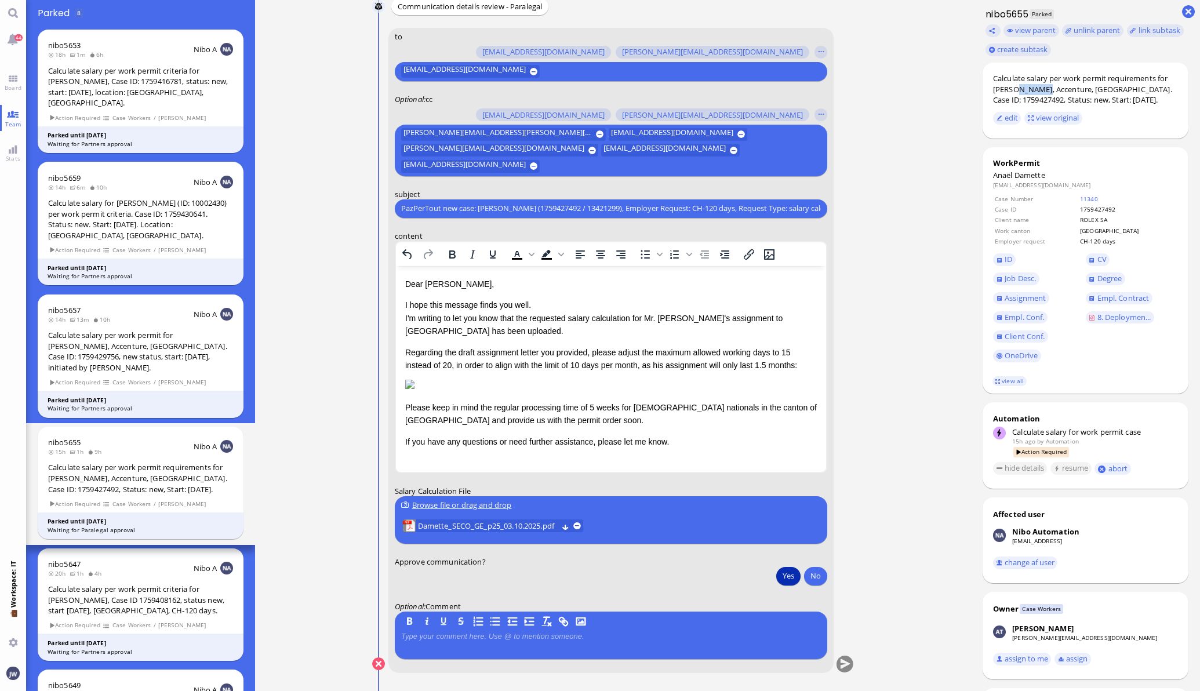
click at [778, 579] on button "Yes" at bounding box center [788, 575] width 24 height 19
click at [842, 661] on button "submit" at bounding box center [844, 663] width 17 height 17
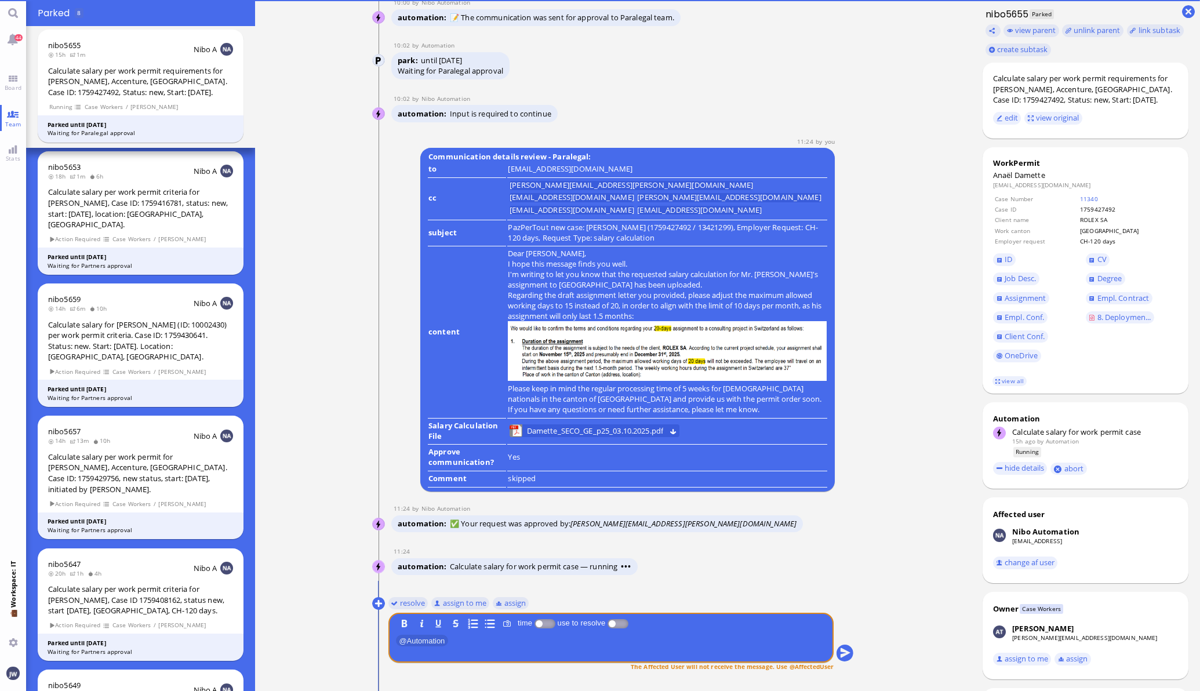
click at [1122, 315] on span "8. Deploymen..." at bounding box center [1124, 317] width 54 height 10
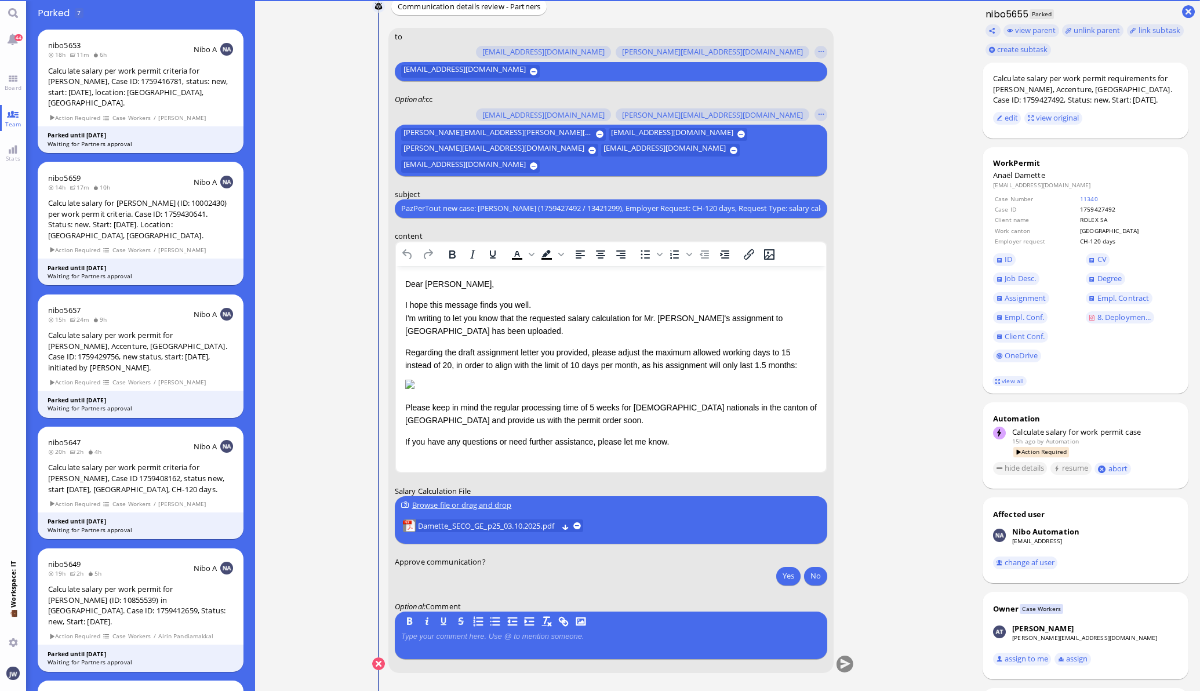
scroll to position [0, 0]
